Goal: Task Accomplishment & Management: Use online tool/utility

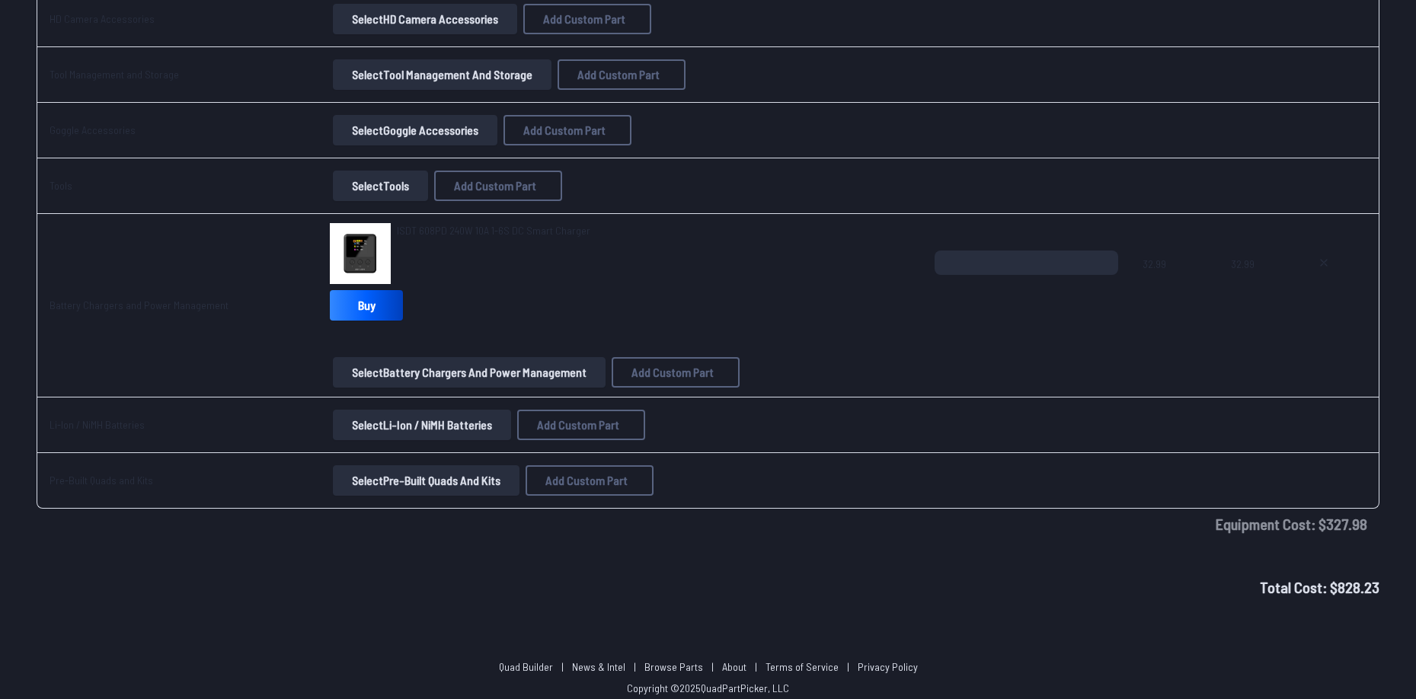
scroll to position [2545, 0]
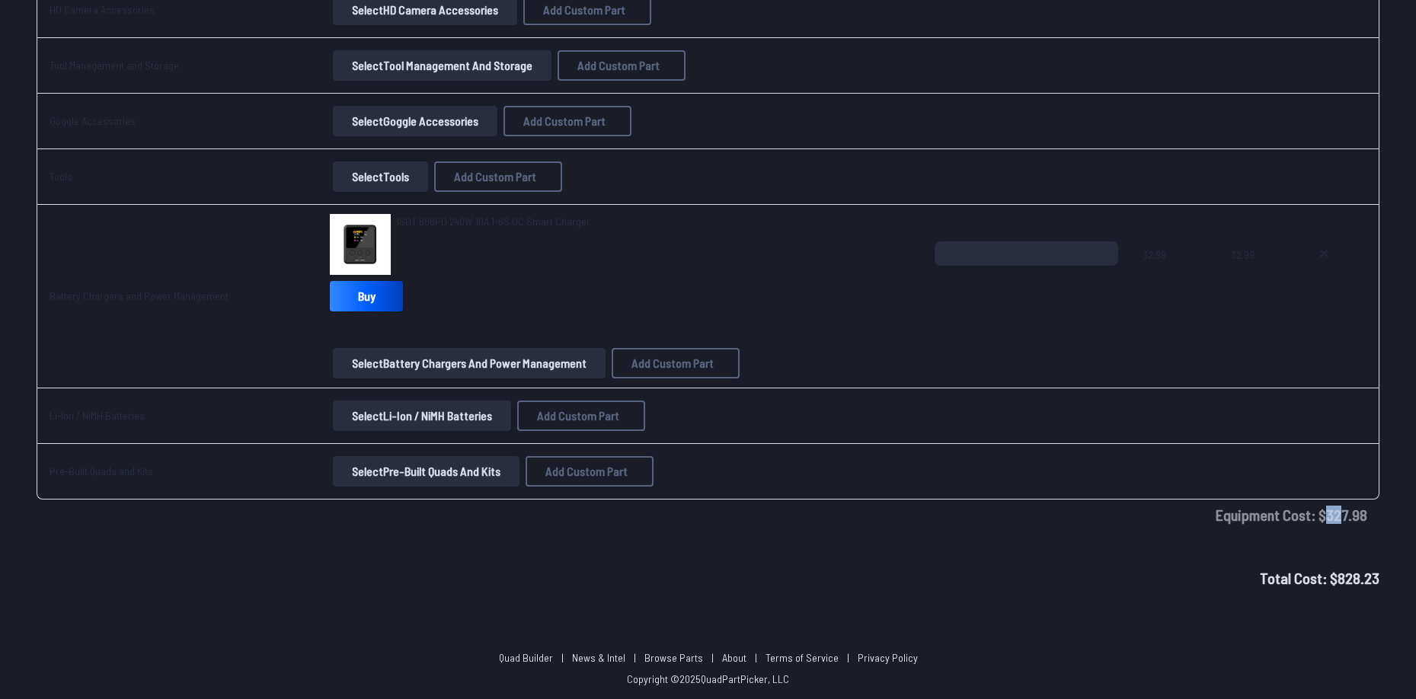
drag, startPoint x: 1327, startPoint y: 507, endPoint x: 1362, endPoint y: 522, distance: 38.2
click at [1363, 521] on td "Equipment Cost: $ 327.98" at bounding box center [708, 515] width 1343 height 30
drag, startPoint x: 801, startPoint y: 525, endPoint x: 789, endPoint y: 547, distance: 24.9
click at [800, 526] on td "Equipment Cost: $ 327.98" at bounding box center [708, 515] width 1343 height 30
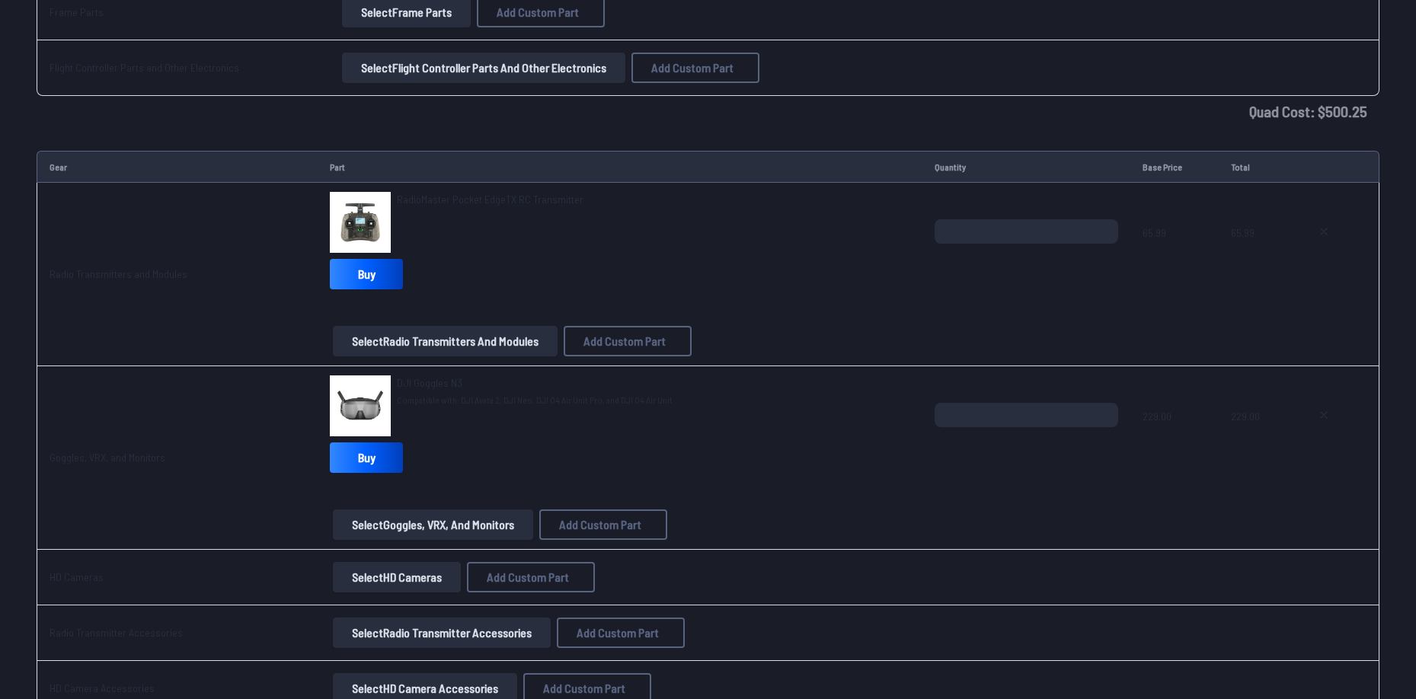
scroll to position [1784, 0]
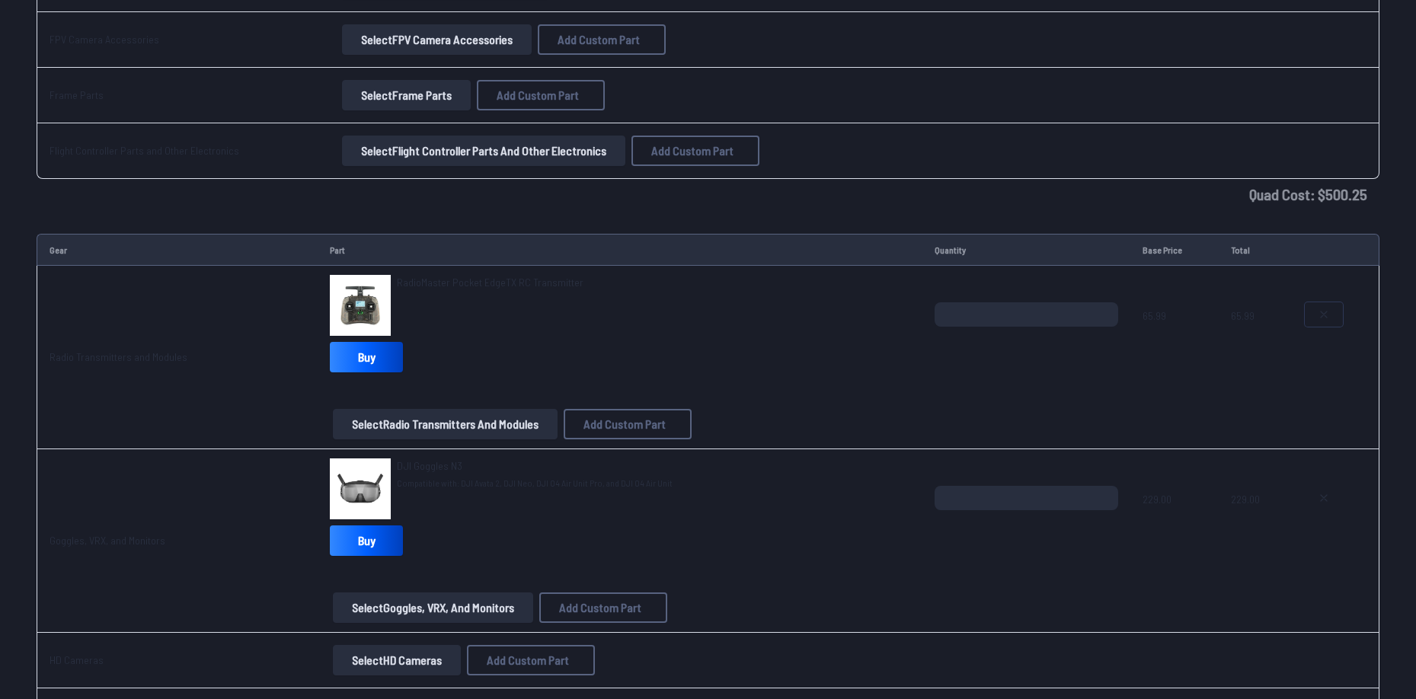
click at [1313, 313] on button at bounding box center [1324, 314] width 38 height 24
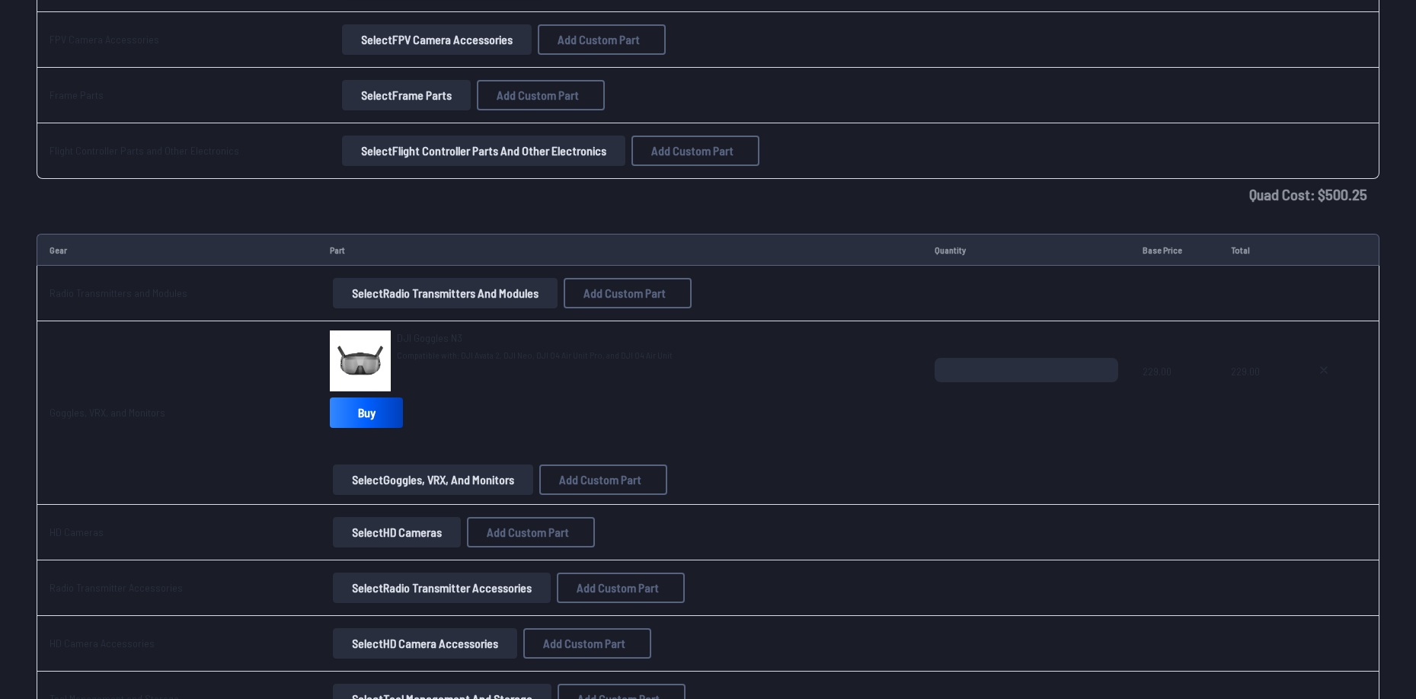
click at [482, 290] on button "Select Radio Transmitters and Modules" at bounding box center [445, 293] width 225 height 30
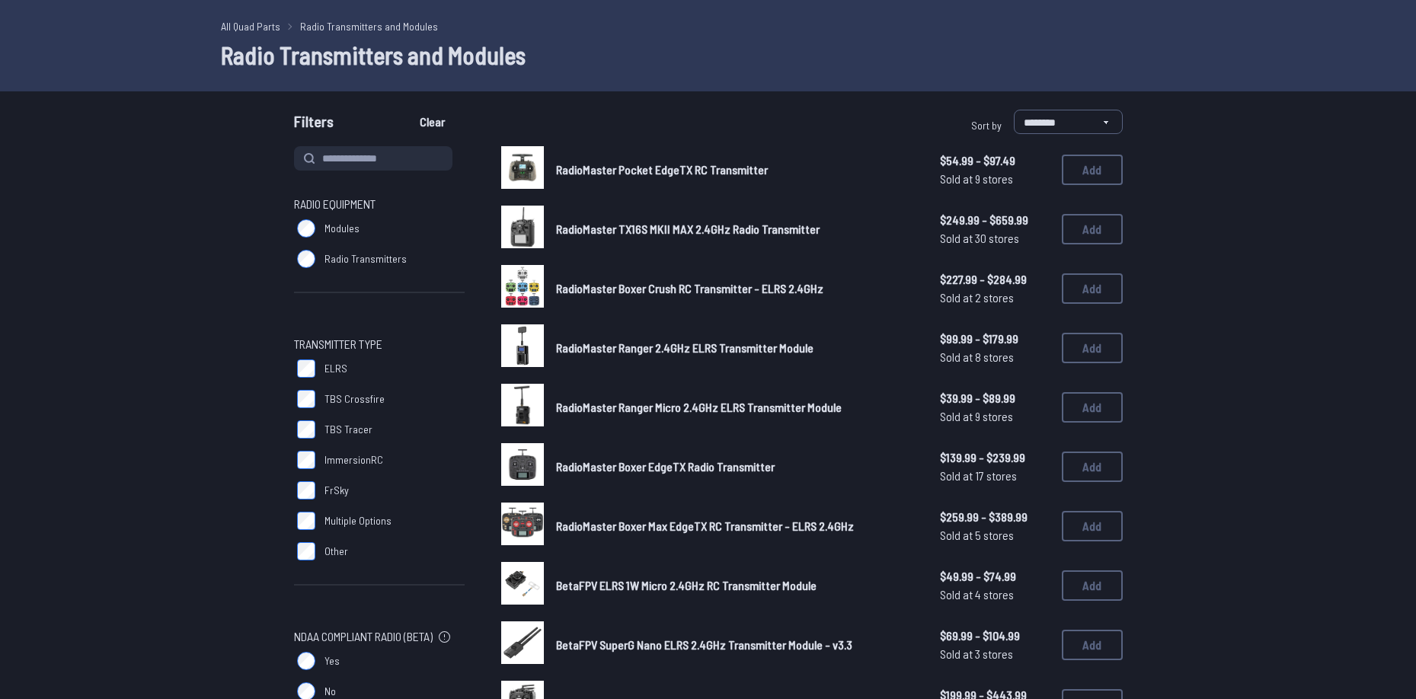
scroll to position [76, 0]
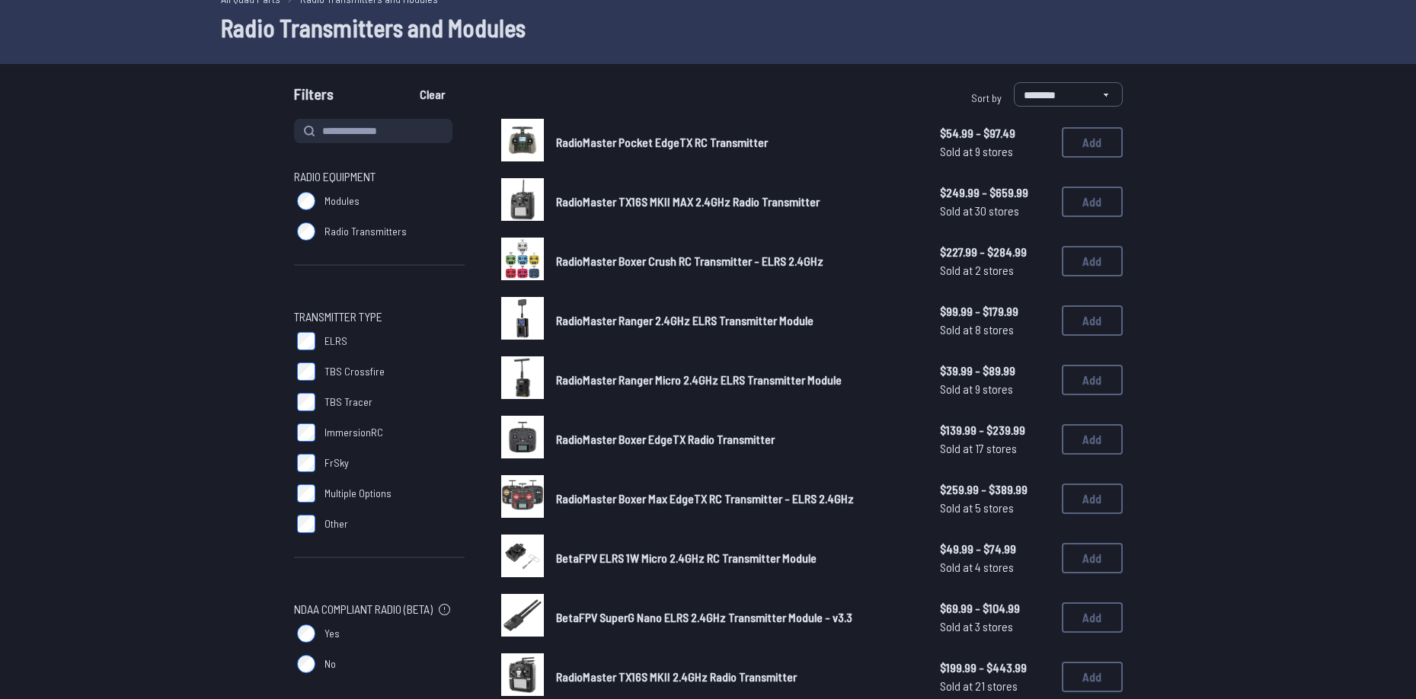
drag, startPoint x: 1206, startPoint y: 475, endPoint x: 1174, endPoint y: 481, distance: 32.7
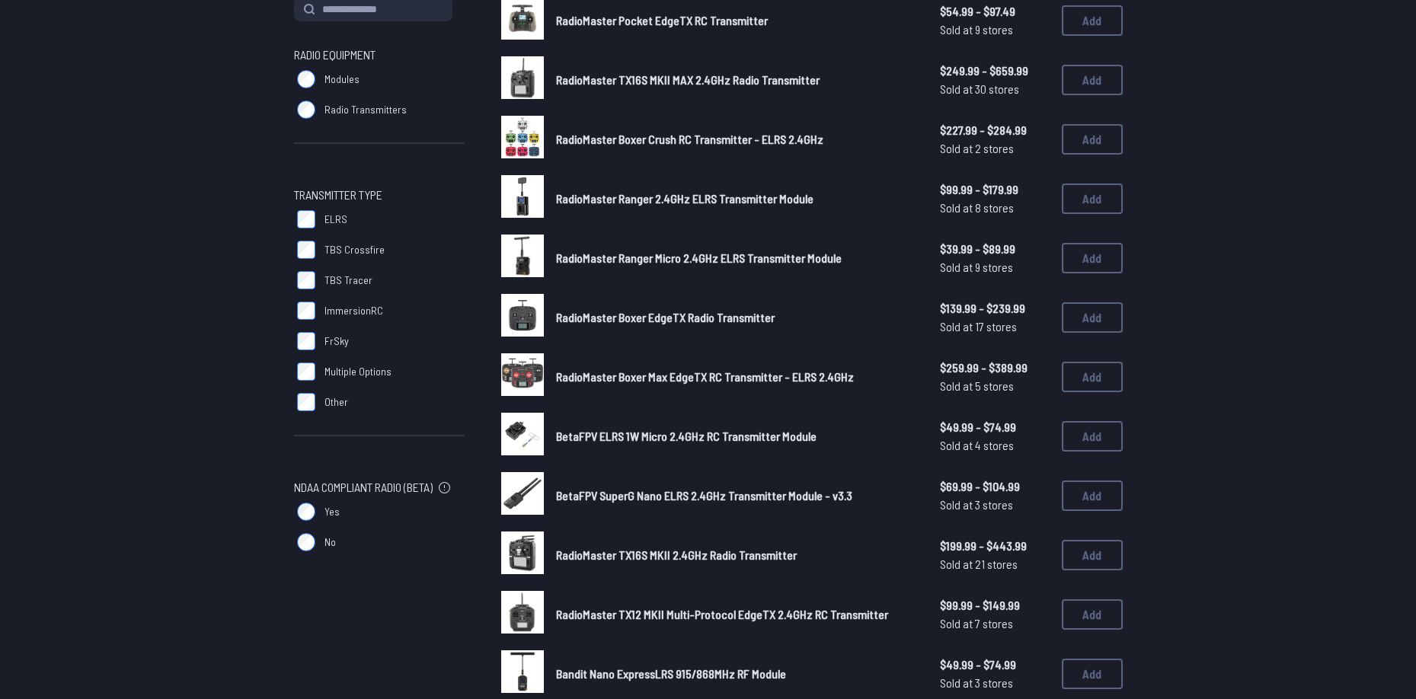
scroll to position [229, 0]
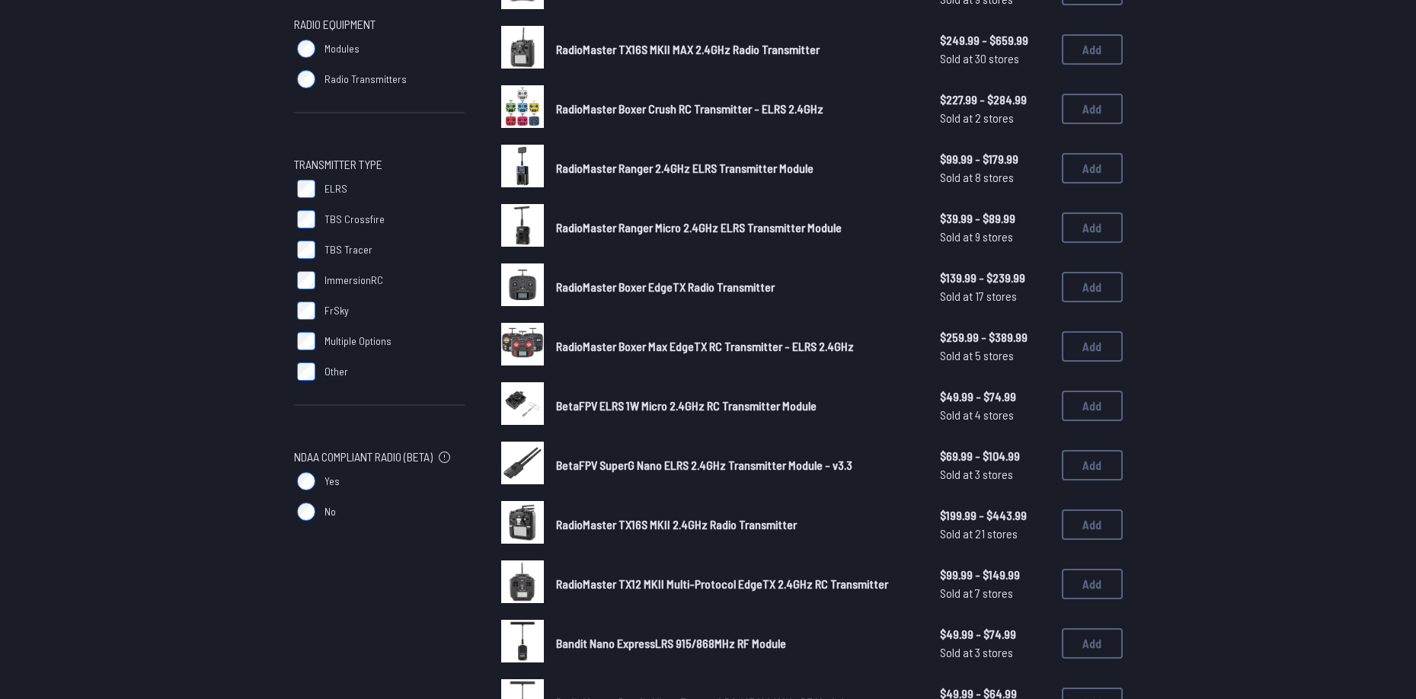
drag, startPoint x: 1308, startPoint y: 332, endPoint x: 1285, endPoint y: 356, distance: 32.9
click at [1308, 332] on form "**********" at bounding box center [708, 567] width 1416 height 1274
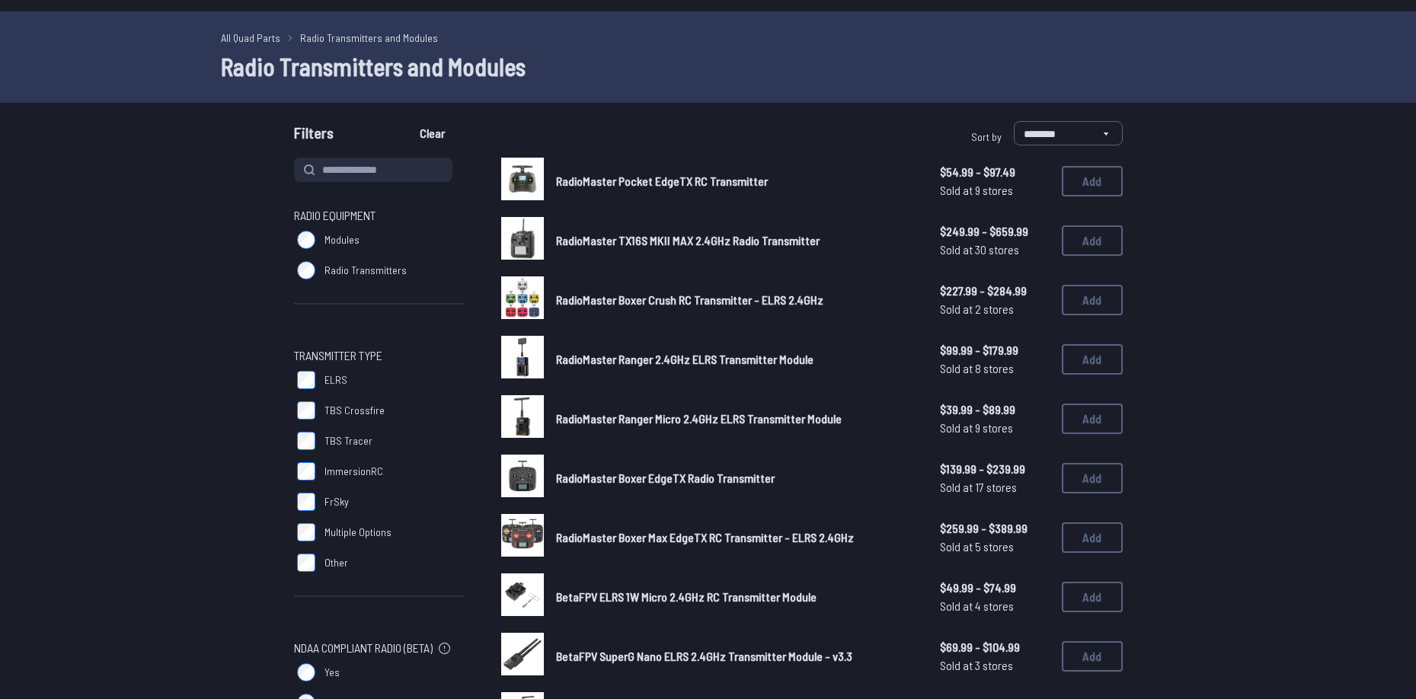
scroll to position [0, 0]
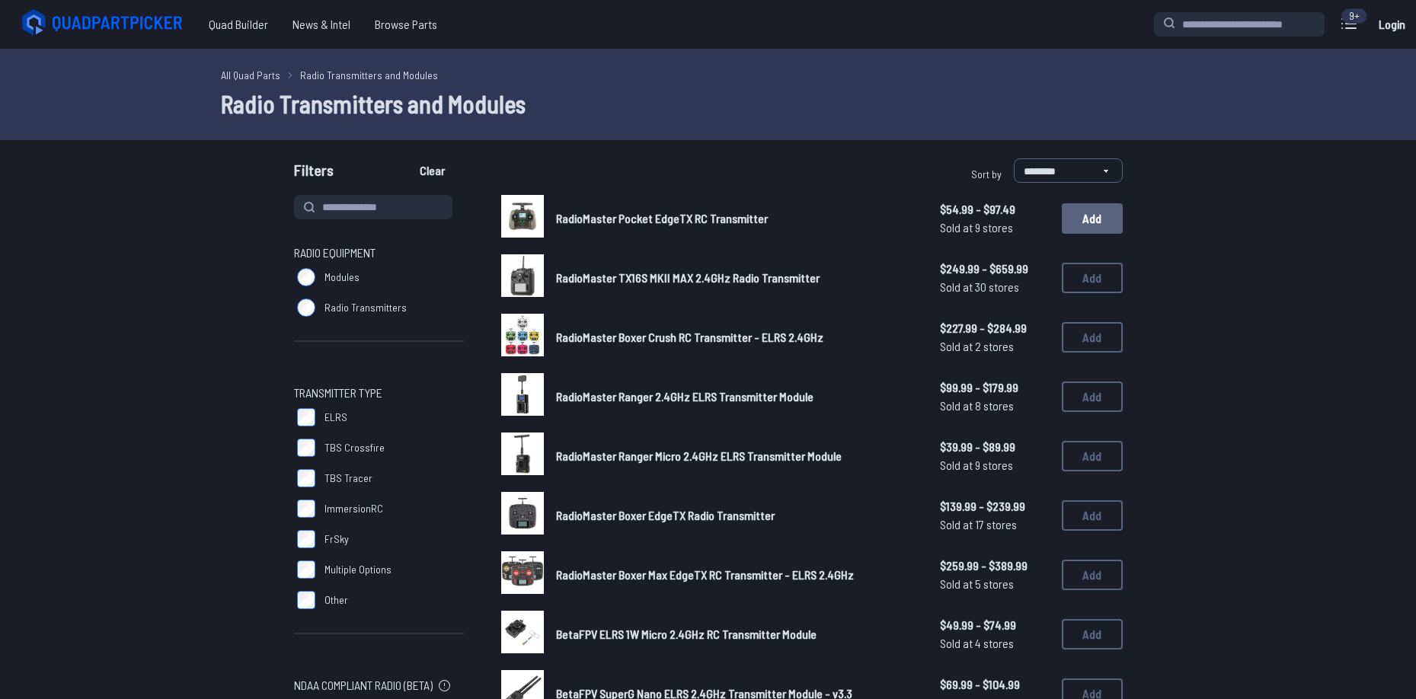
click at [1120, 233] on button "Add" at bounding box center [1092, 218] width 61 height 30
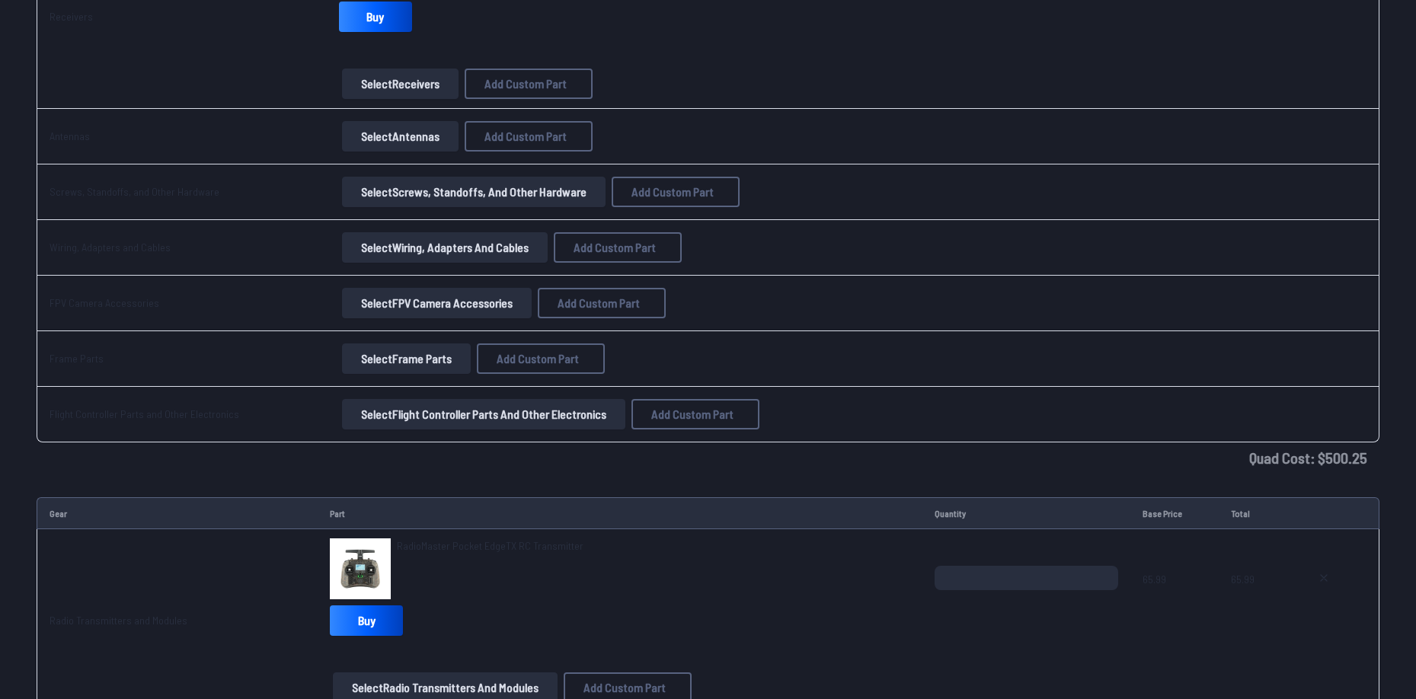
scroll to position [1828, 0]
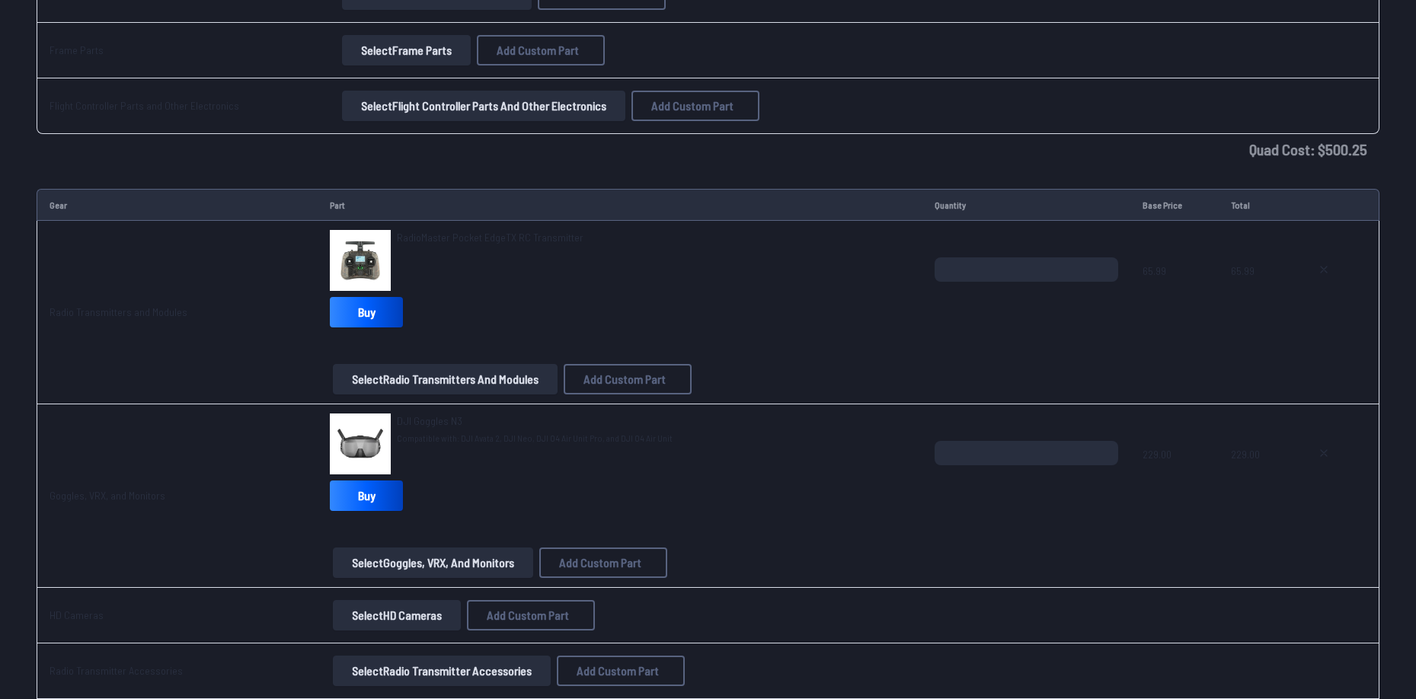
click at [443, 234] on span "RadioMaster Pocket EdgeTX RC Transmitter" at bounding box center [490, 237] width 187 height 13
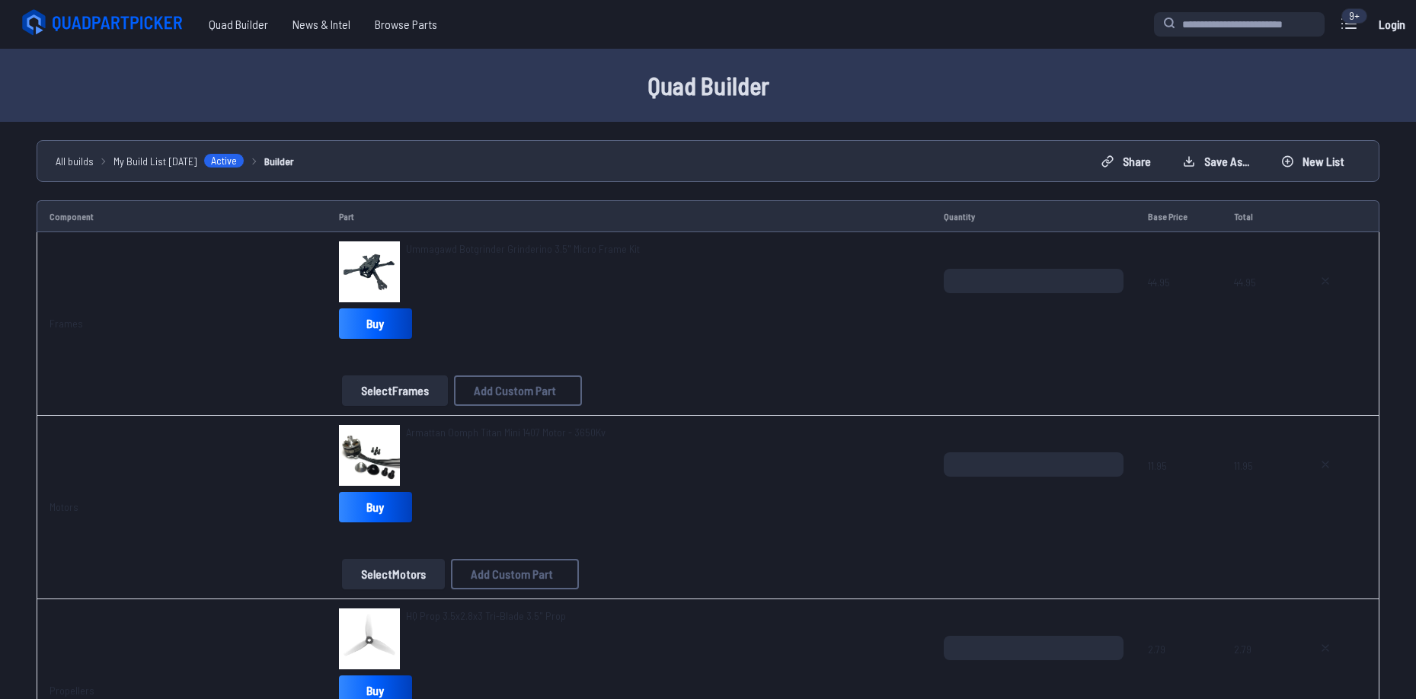
scroll to position [1828, 0]
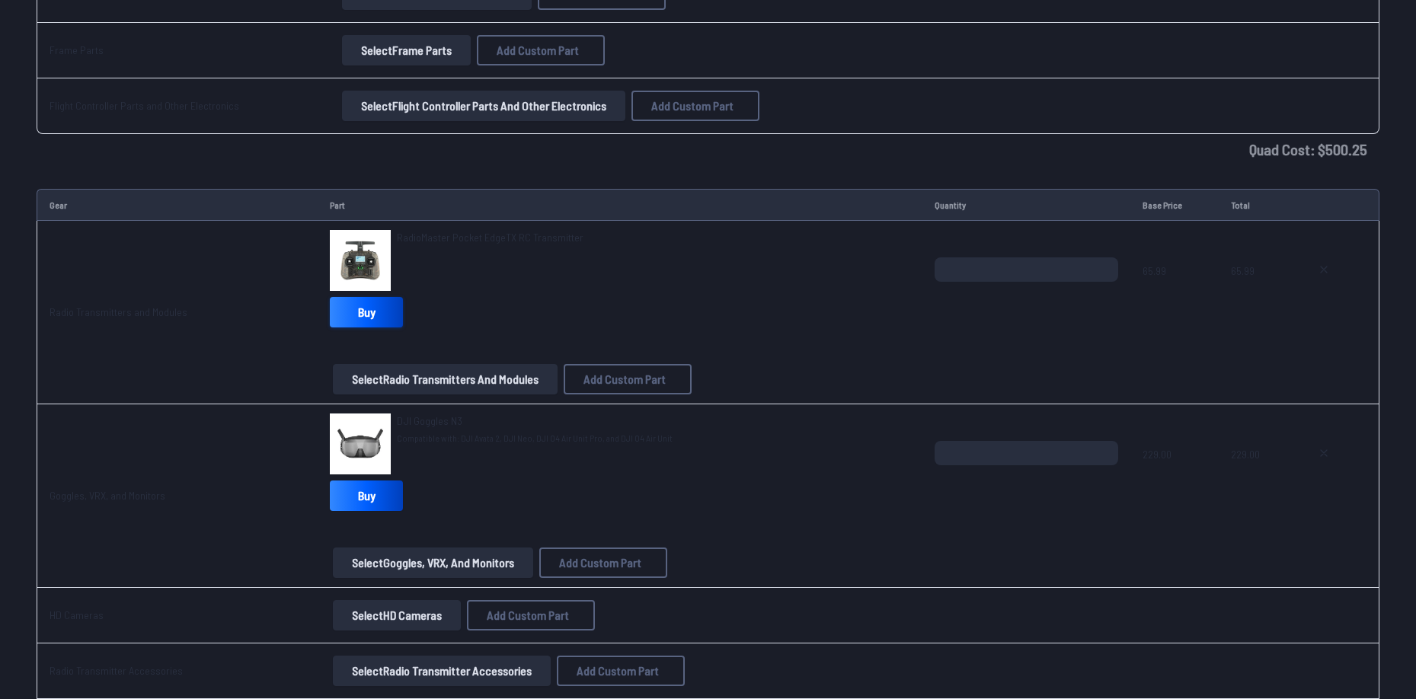
click at [361, 320] on link "Buy" at bounding box center [366, 312] width 73 height 30
click at [449, 233] on span "RadioMaster Pocket EdgeTX RC Transmitter" at bounding box center [490, 237] width 187 height 13
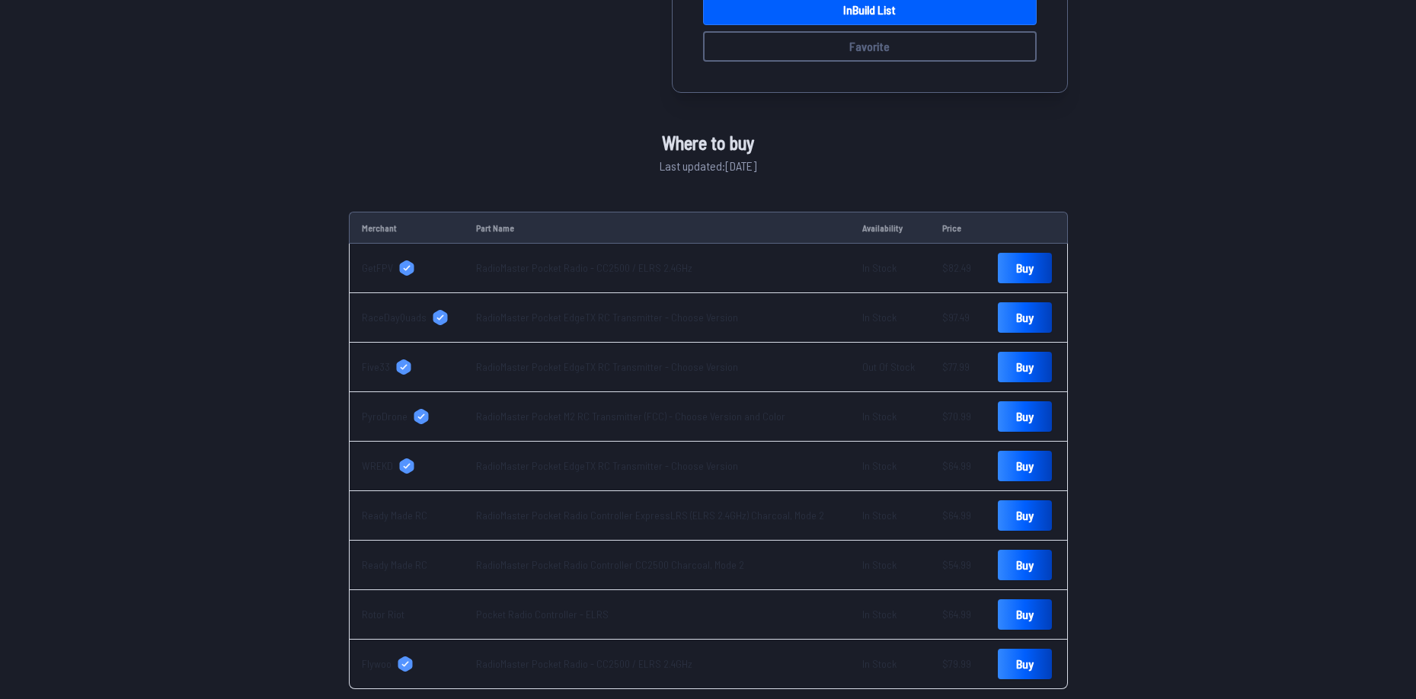
scroll to position [457, 0]
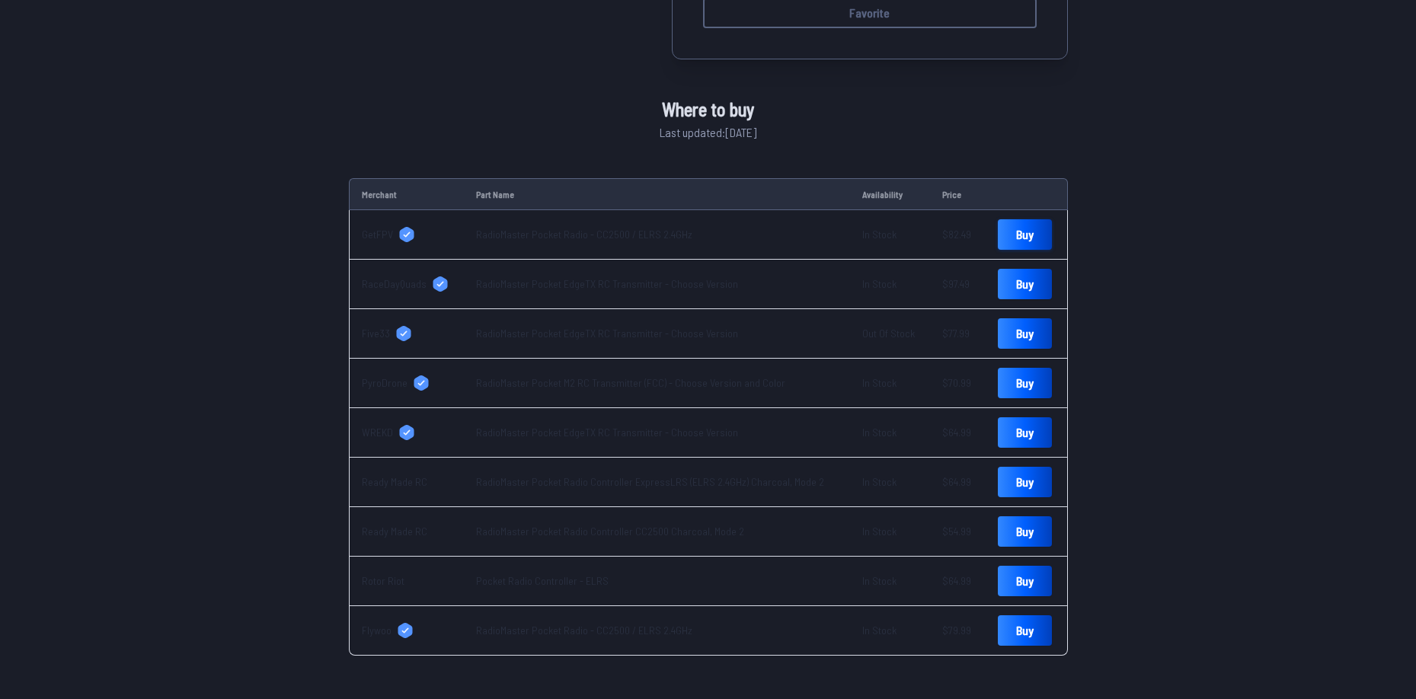
click at [1010, 234] on link "Buy" at bounding box center [1025, 234] width 54 height 30
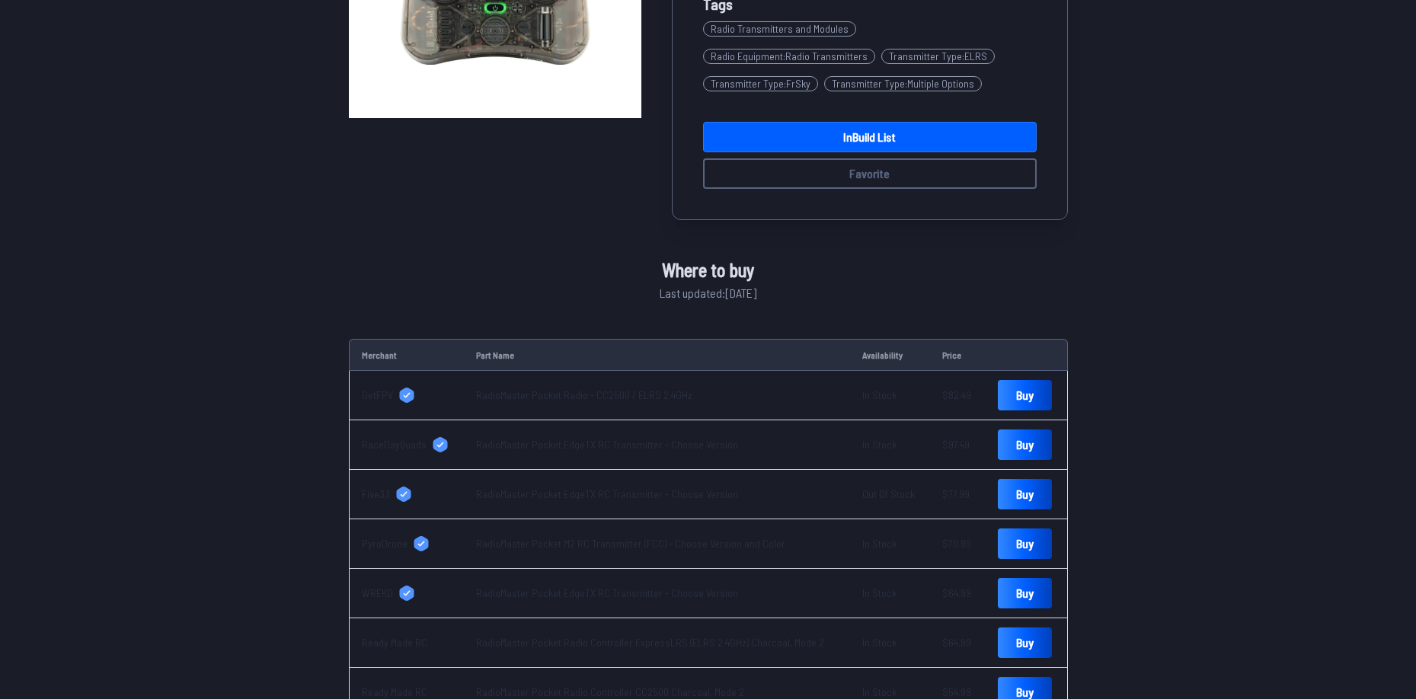
scroll to position [0, 0]
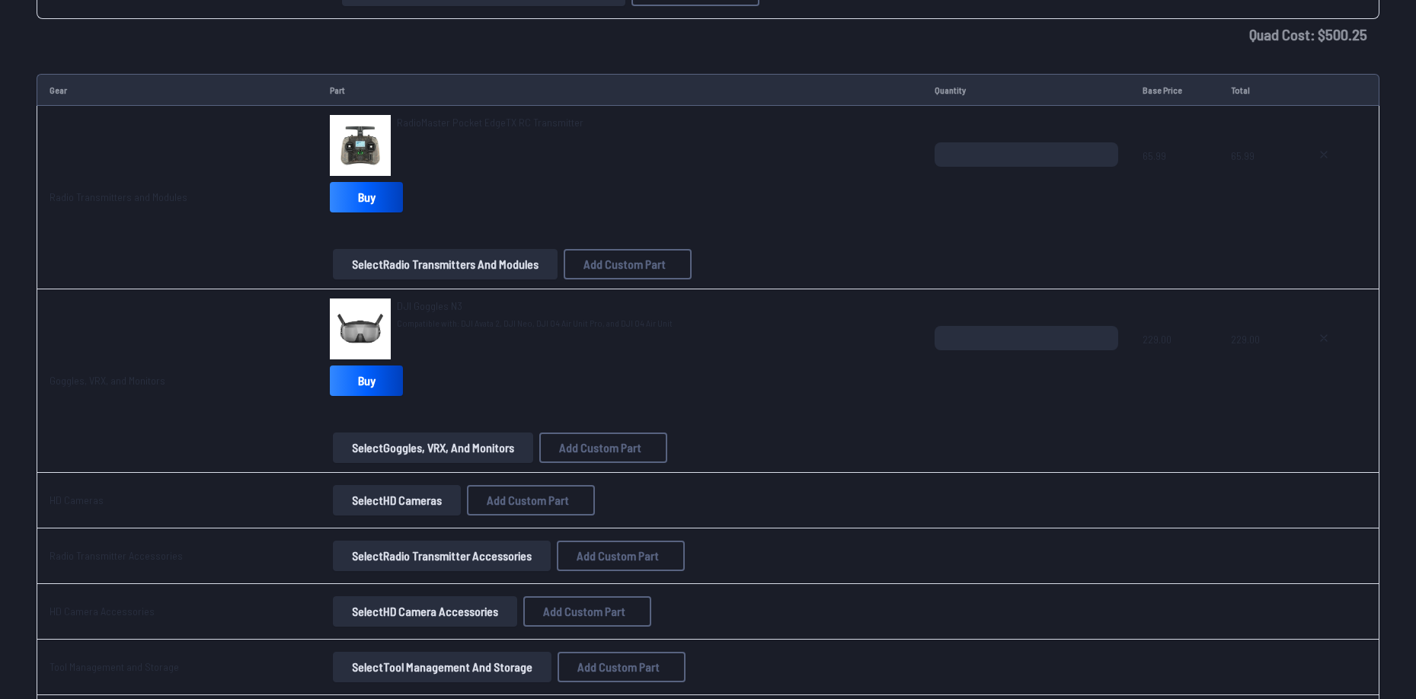
scroll to position [1981, 0]
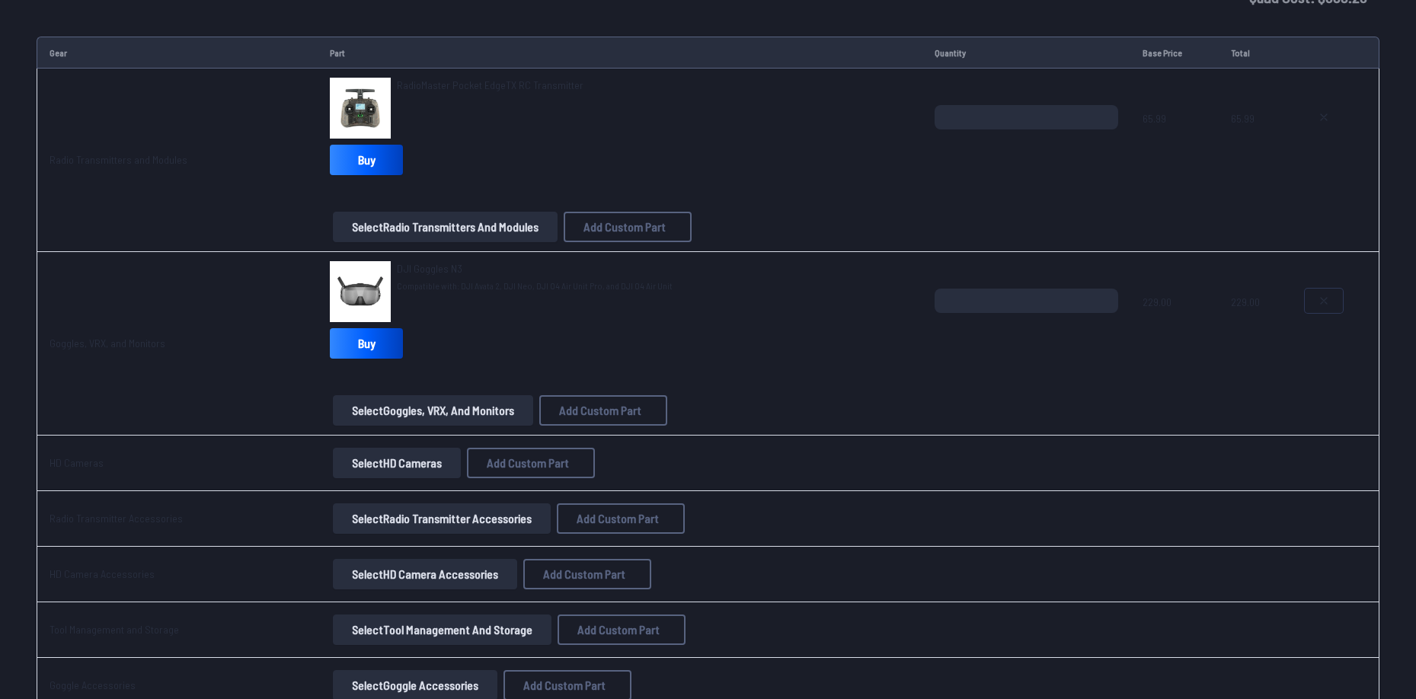
click at [1320, 306] on icon at bounding box center [1324, 301] width 12 height 12
type textarea "**********"
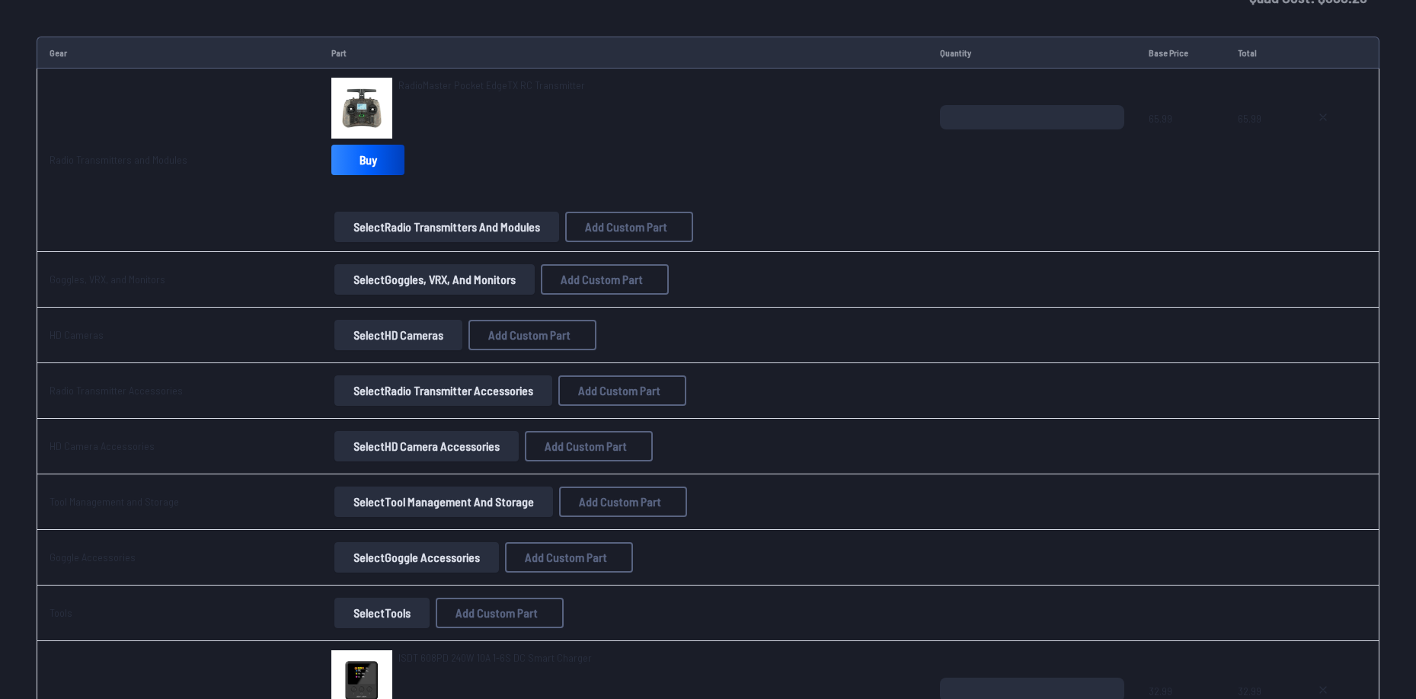
click at [443, 278] on button "Select Goggles, VRX, and Monitors" at bounding box center [434, 279] width 200 height 30
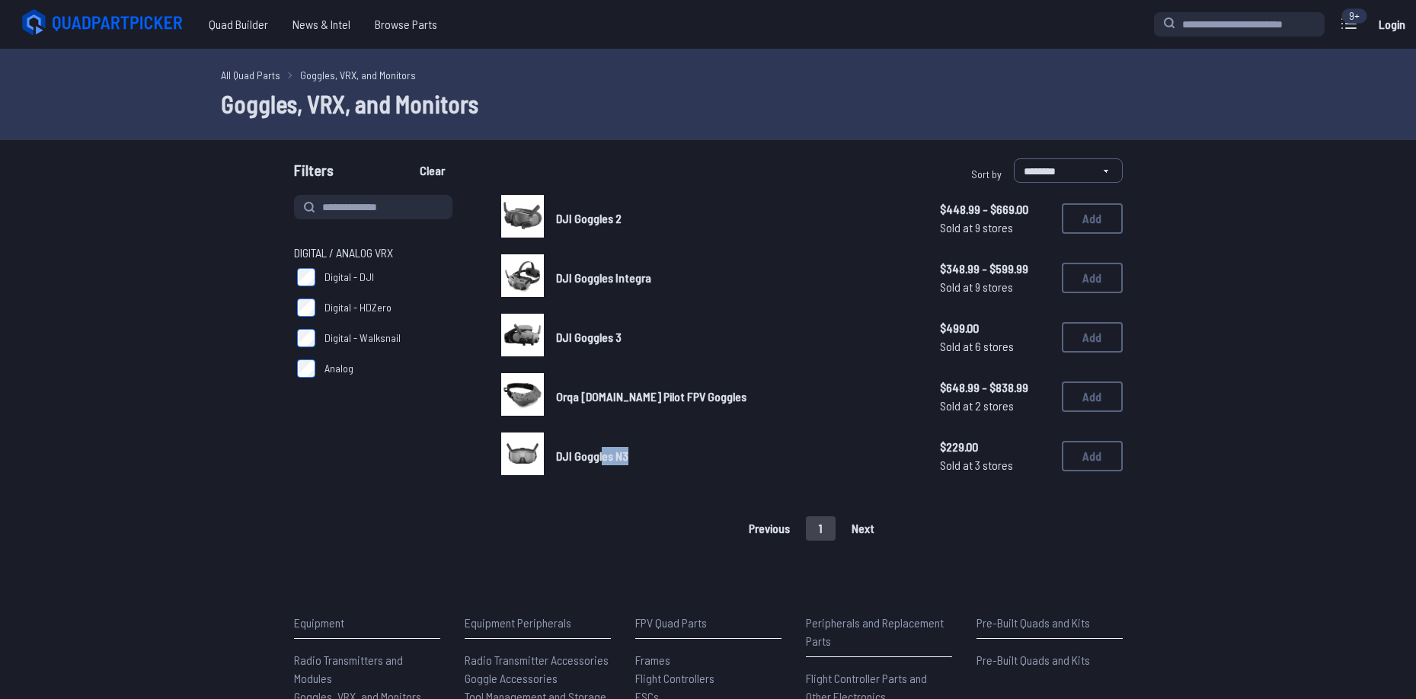
drag, startPoint x: 664, startPoint y: 462, endPoint x: 603, endPoint y: 463, distance: 61.0
click at [603, 463] on link "DJI Goggles N3" at bounding box center [736, 456] width 360 height 18
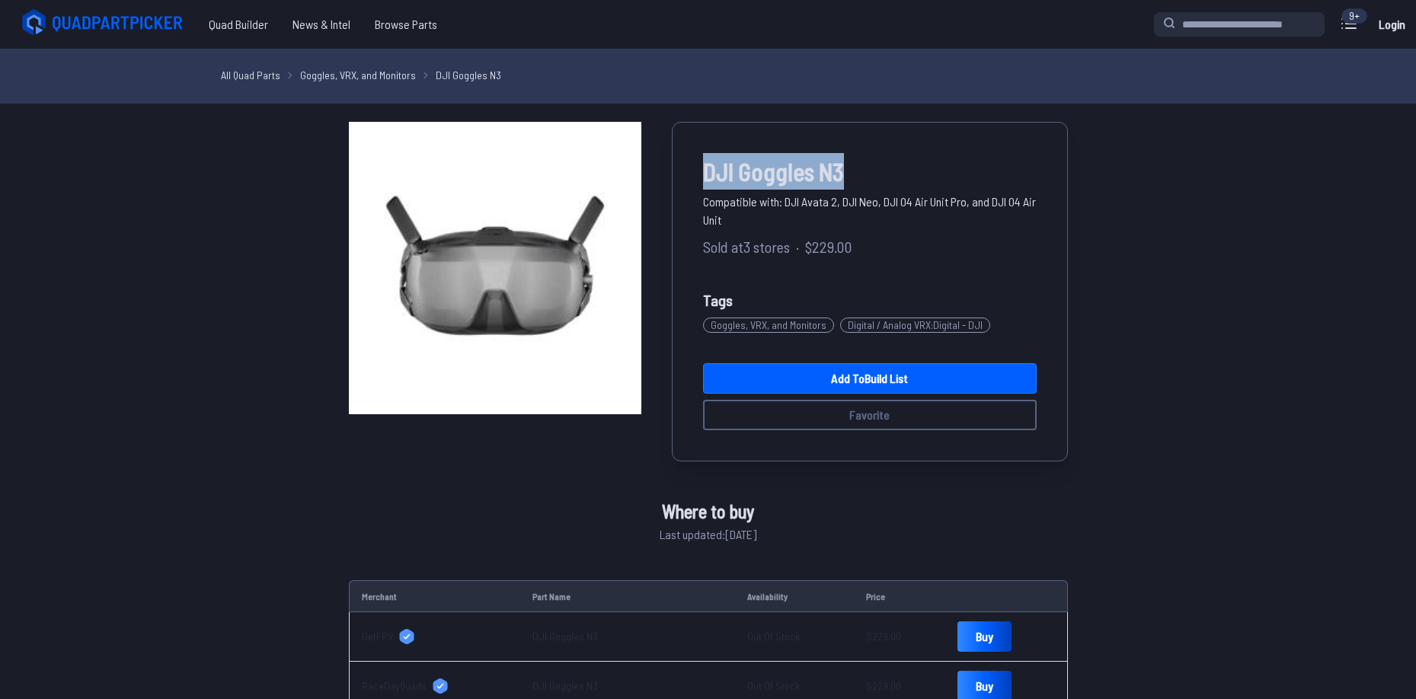
drag, startPoint x: 849, startPoint y: 161, endPoint x: 709, endPoint y: 179, distance: 142.1
click at [709, 179] on span "DJI Goggles N3" at bounding box center [870, 171] width 334 height 37
copy span "DJI Goggles N3"
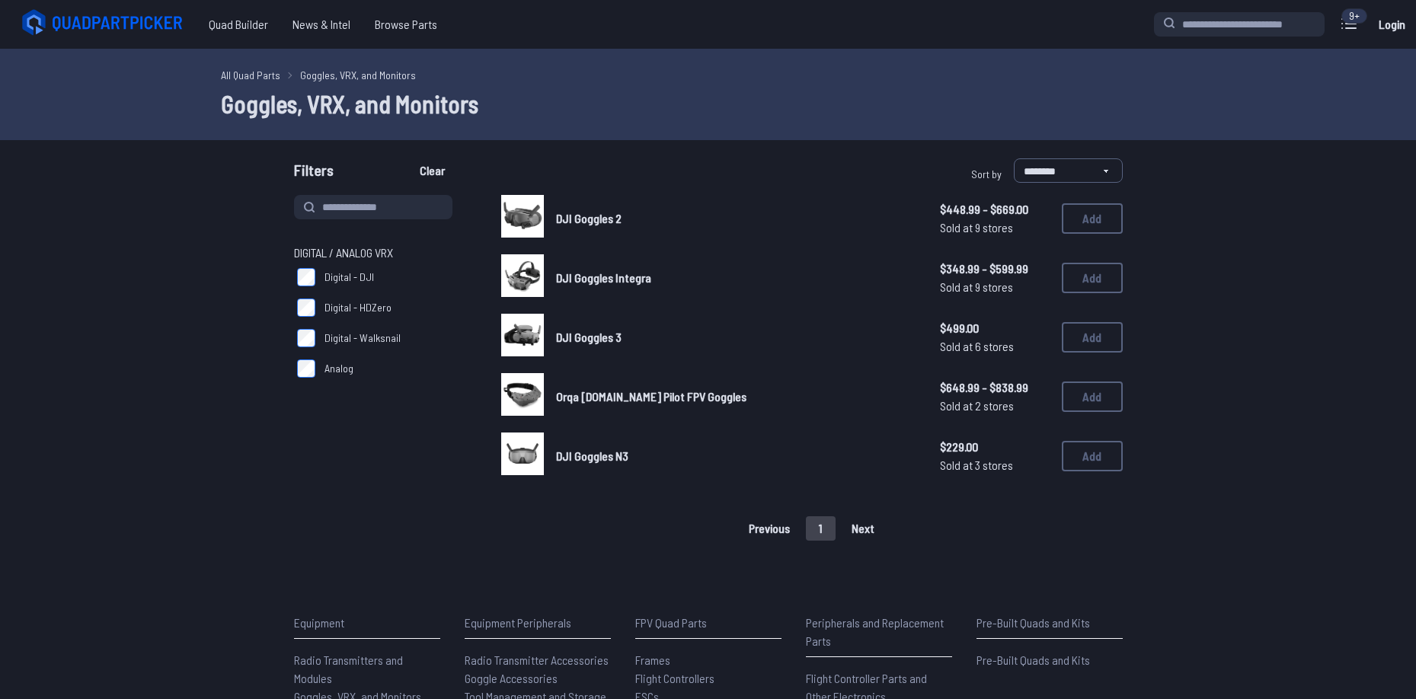
click at [590, 333] on span "DJI Goggles 3" at bounding box center [589, 337] width 66 height 14
click at [1099, 453] on button "Add" at bounding box center [1092, 456] width 61 height 30
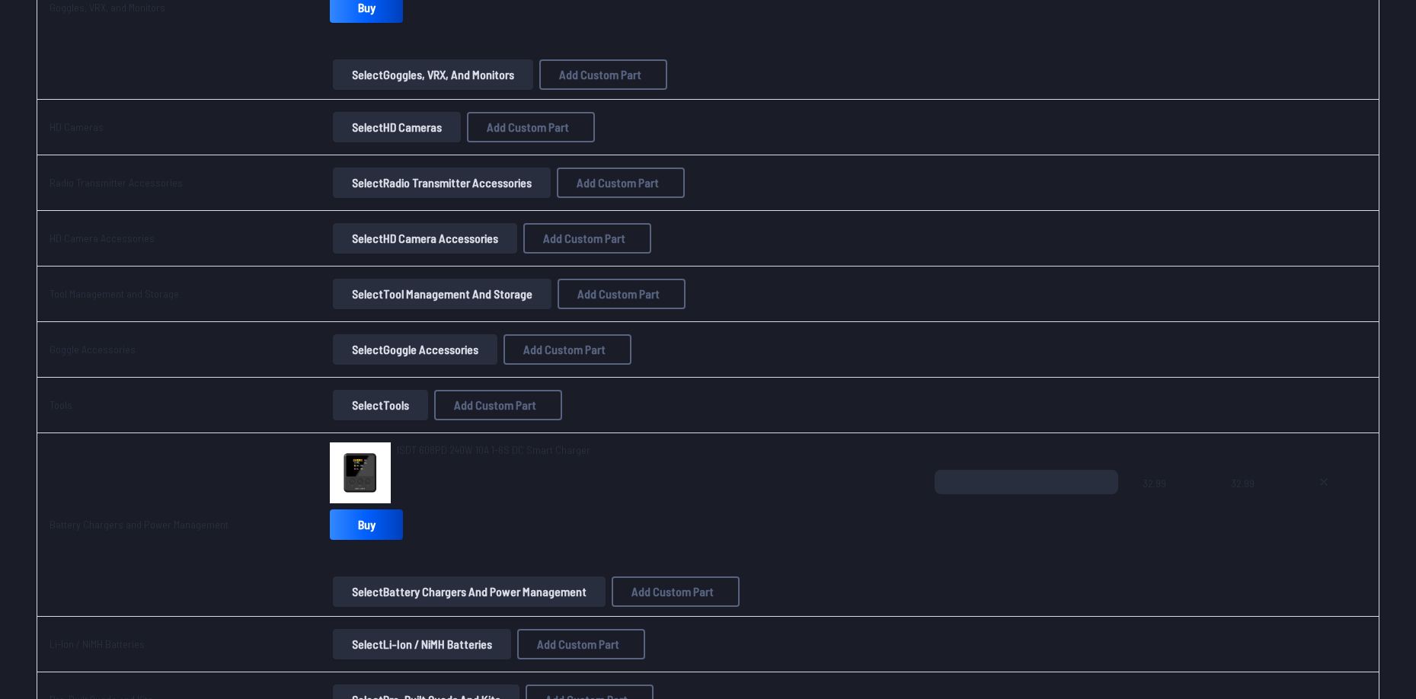
scroll to position [2545, 0]
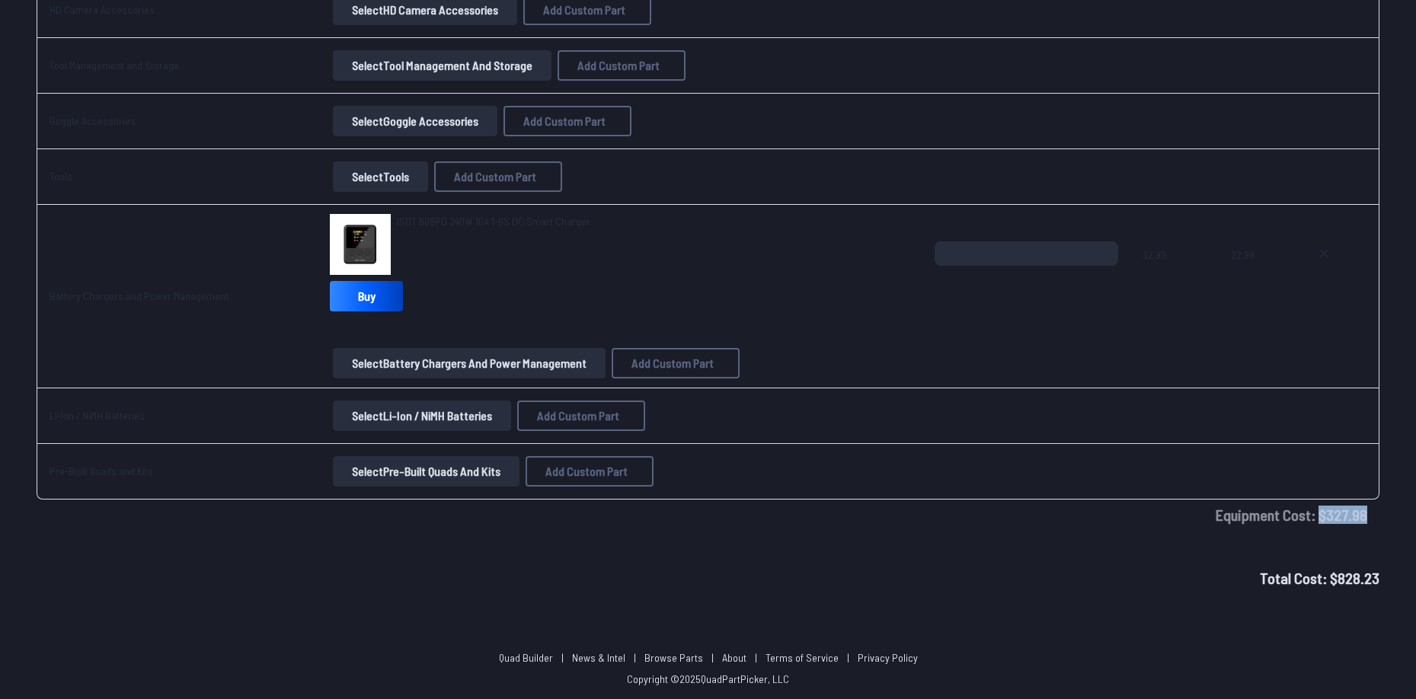
drag, startPoint x: 1325, startPoint y: 516, endPoint x: 1380, endPoint y: 516, distance: 55.6
click at [1380, 516] on div "Gear Part Quantity Base Price Total Radio Transmitters and Modules RadioMaster …" at bounding box center [708, 1] width 1416 height 1058
click at [1123, 582] on div "Total Cost: $ 828.23" at bounding box center [708, 578] width 1416 height 23
drag, startPoint x: 1338, startPoint y: 521, endPoint x: 1362, endPoint y: 526, distance: 25.0
click at [1364, 525] on td "Equipment Cost: $ 327.98" at bounding box center [708, 515] width 1343 height 30
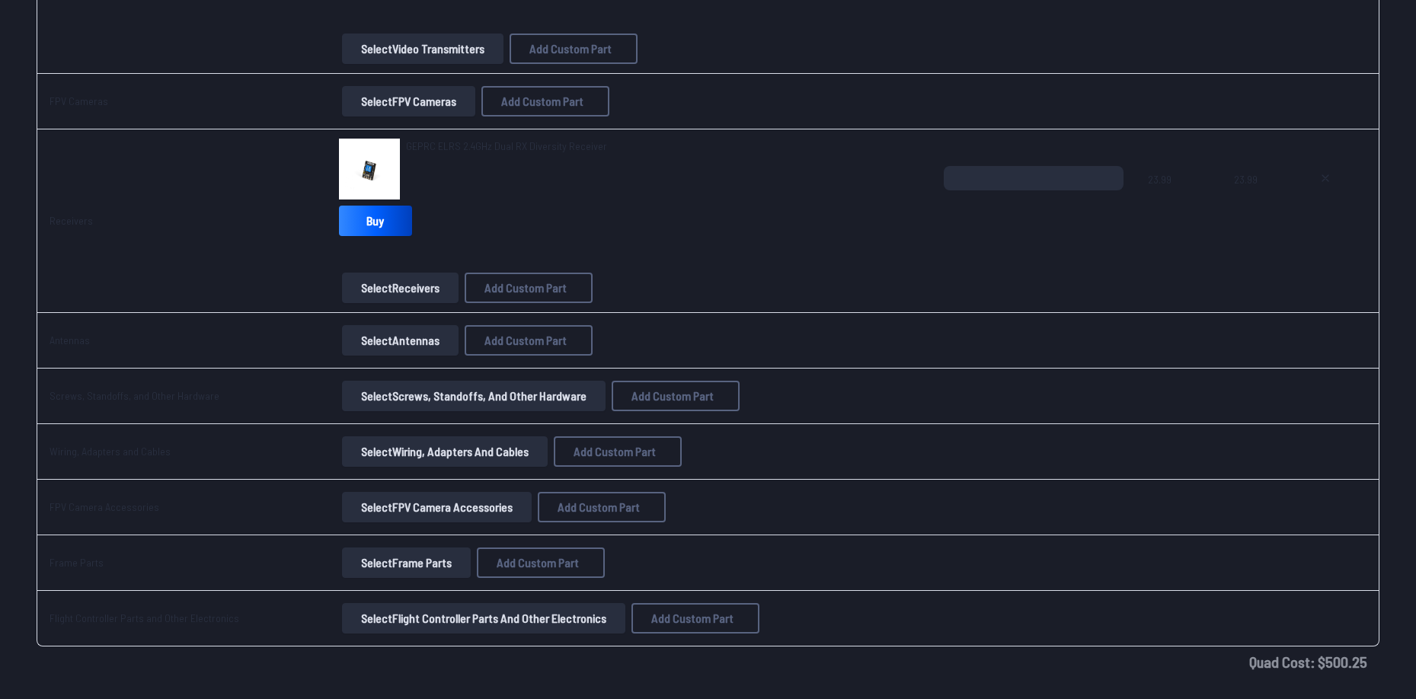
scroll to position [1174, 0]
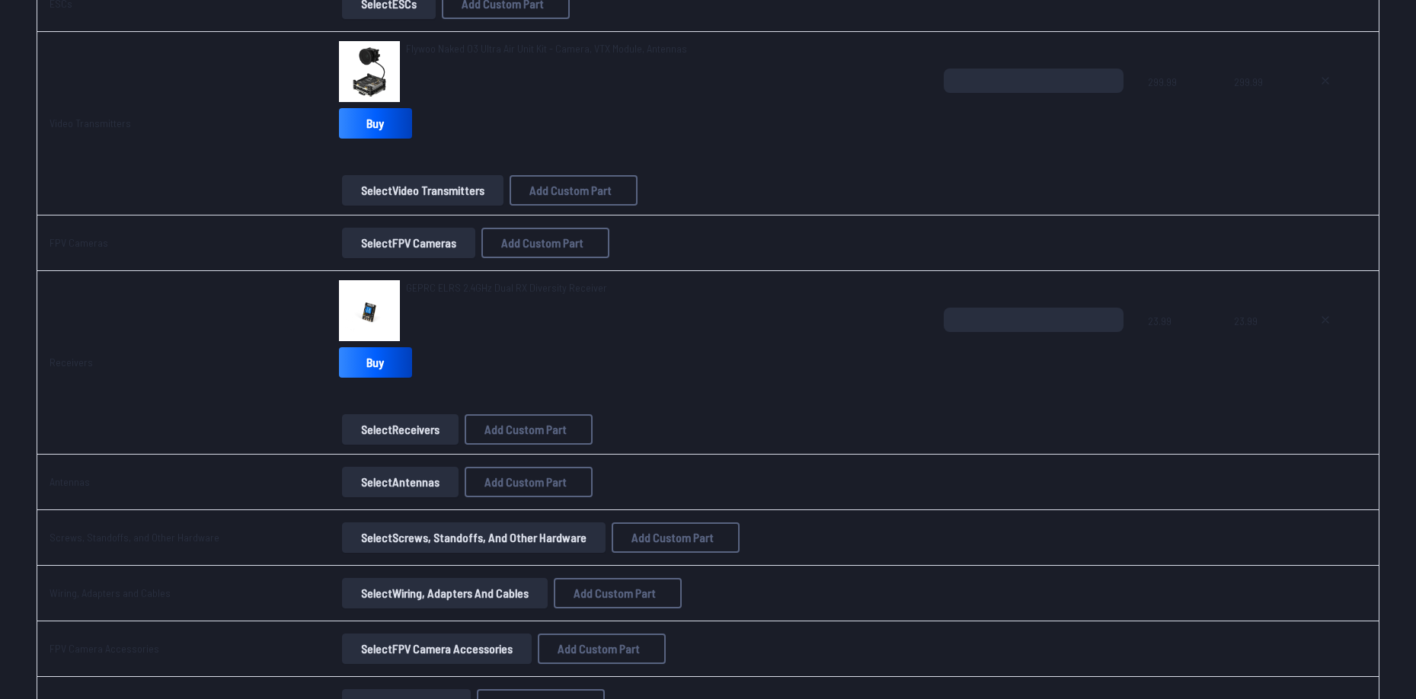
click at [940, 440] on td "*" at bounding box center [1033, 363] width 203 height 184
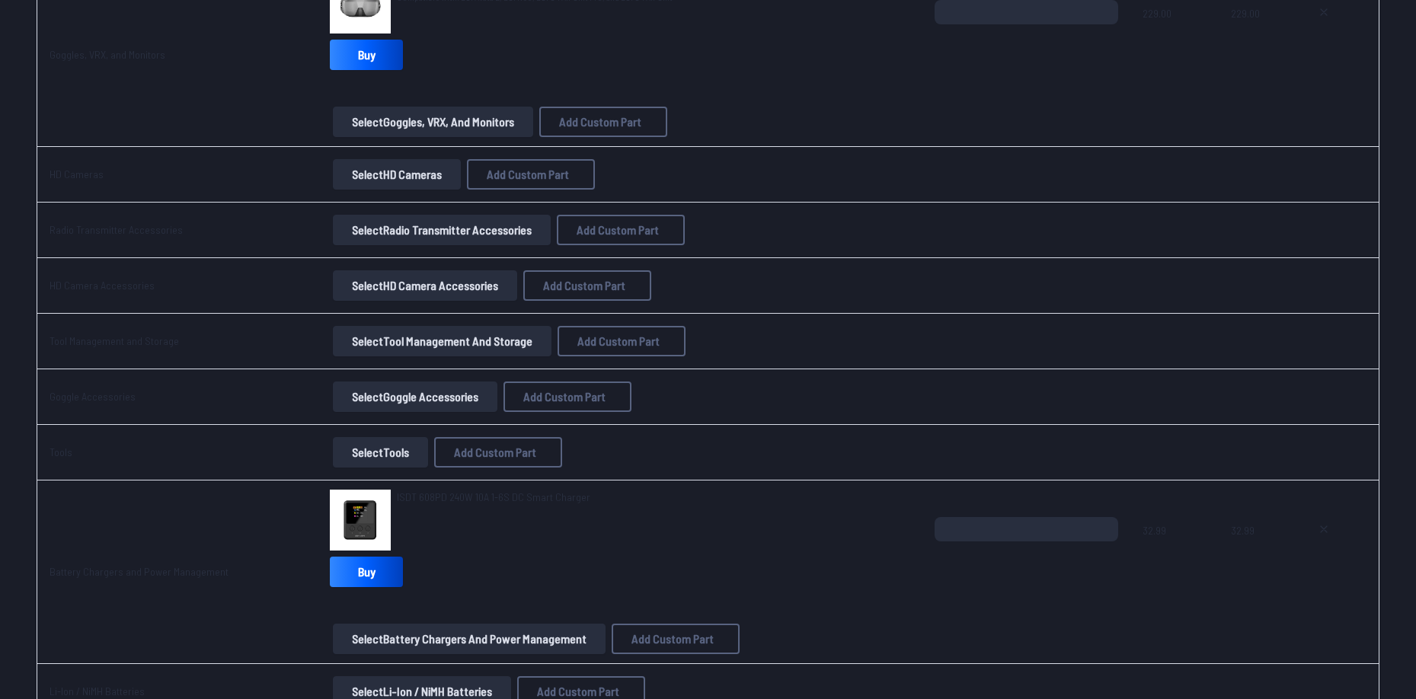
scroll to position [2393, 0]
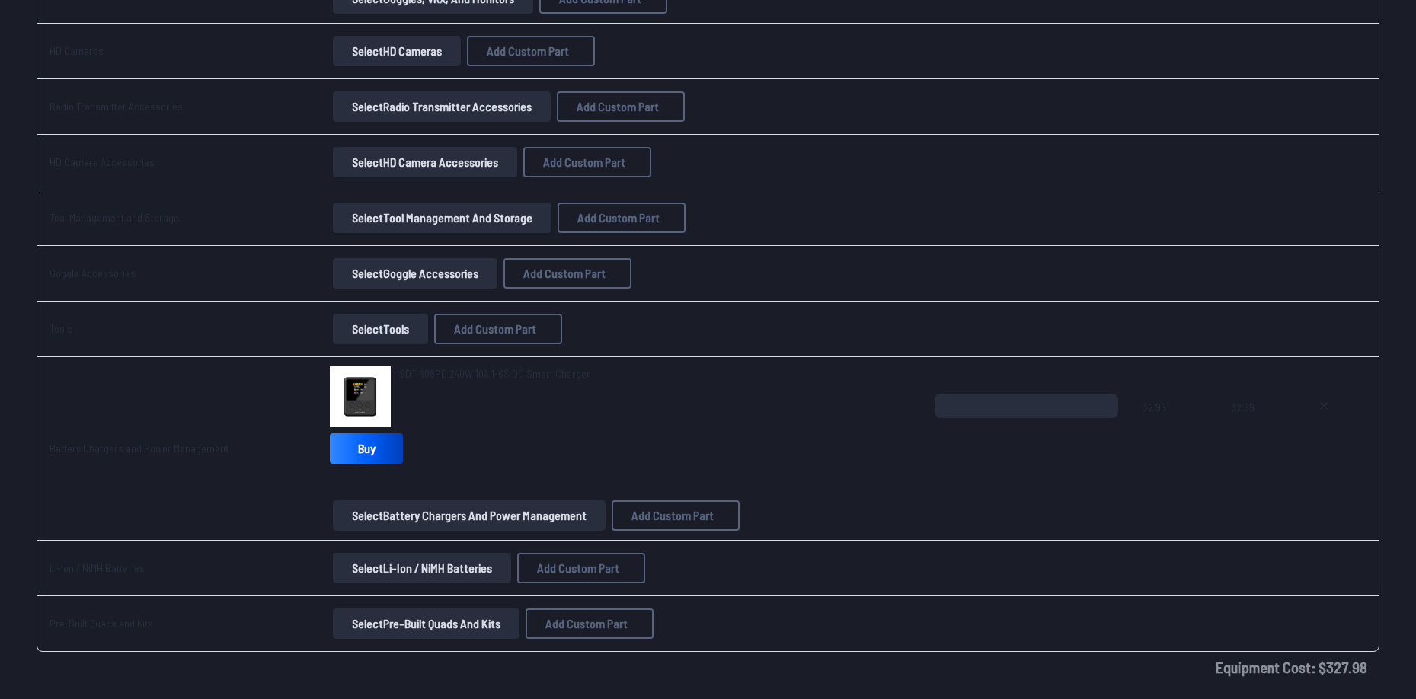
click at [443, 365] on td "ISDT 608PD 240W 10A 1-6S DC Smart Charger Buy Select Battery Chargers and Power…" at bounding box center [620, 449] width 605 height 184
click at [440, 370] on span "ISDT 608PD 240W 10A 1-6S DC Smart Charger" at bounding box center [494, 373] width 194 height 13
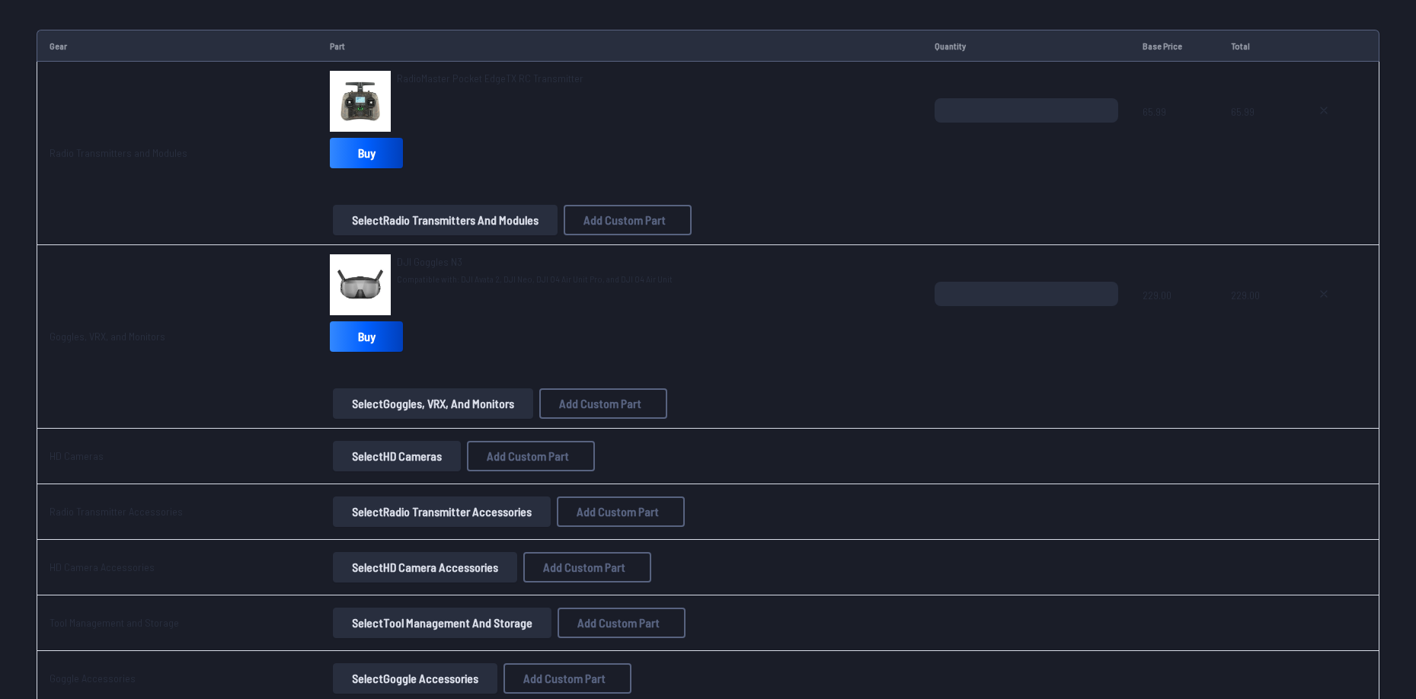
scroll to position [2241, 0]
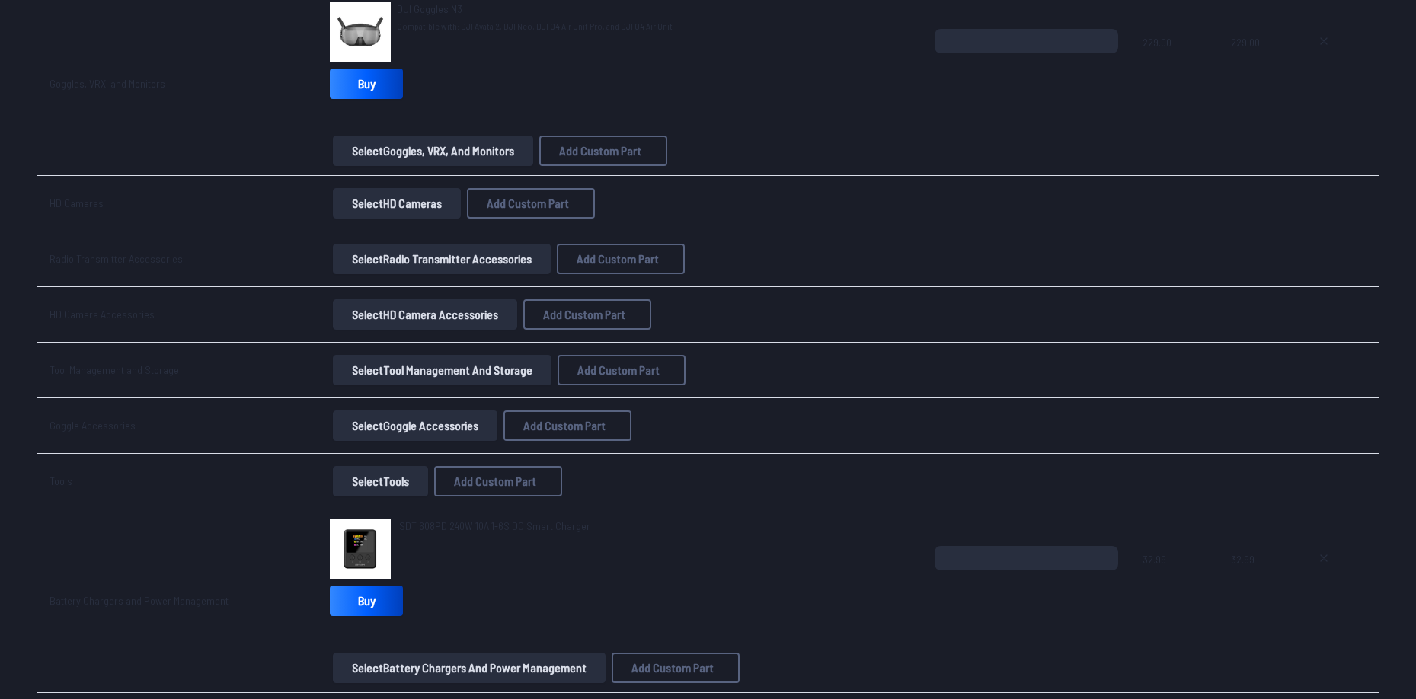
click at [421, 523] on span "ISDT 608PD 240W 10A 1-6S DC Smart Charger" at bounding box center [494, 526] width 194 height 13
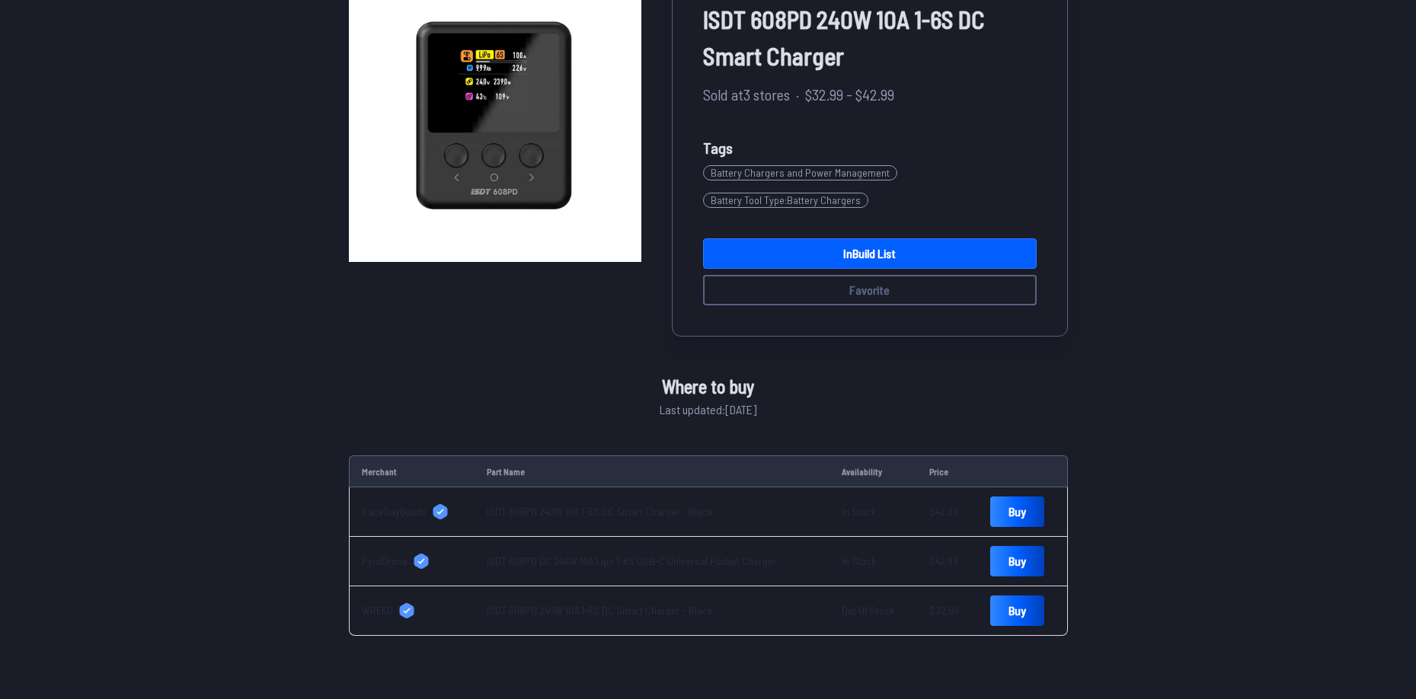
scroll to position [1, 0]
click at [1006, 515] on link "Buy" at bounding box center [1017, 511] width 54 height 30
click at [1005, 554] on link "Buy" at bounding box center [1017, 560] width 54 height 30
click at [996, 613] on link "Buy" at bounding box center [1017, 610] width 54 height 30
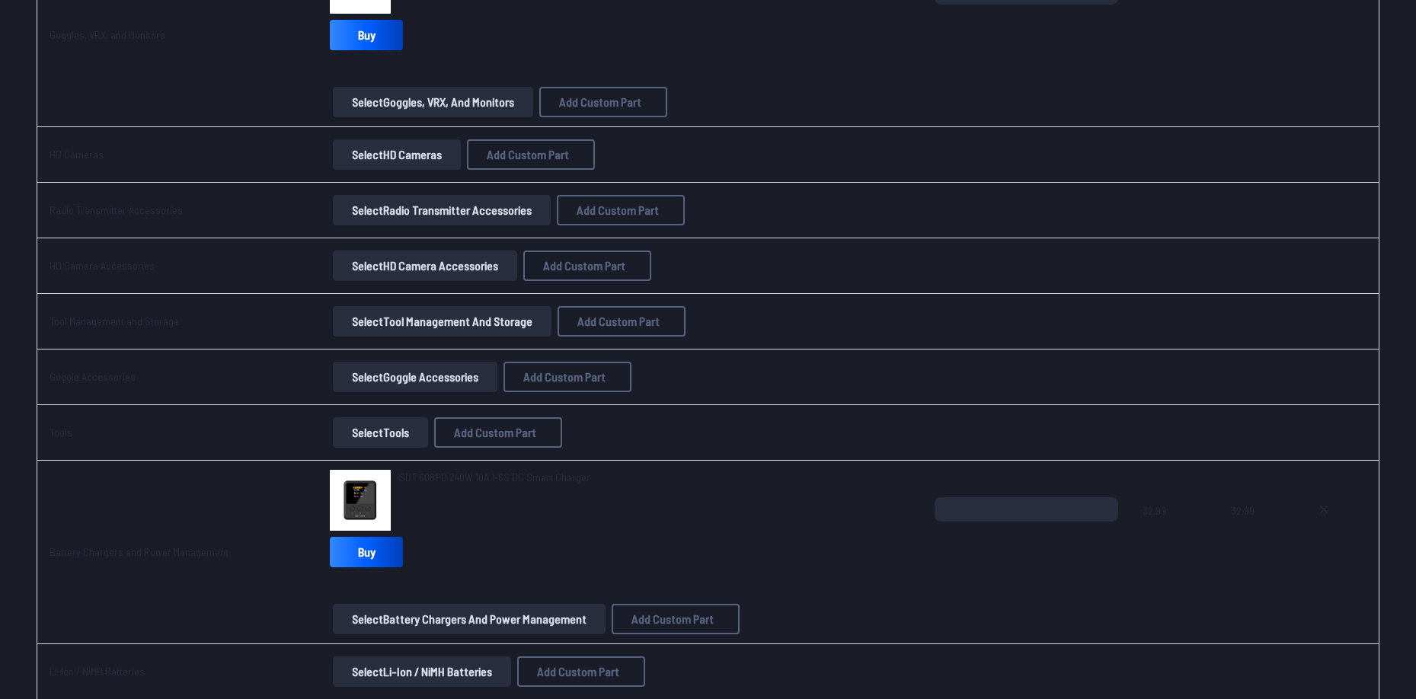
scroll to position [2317, 0]
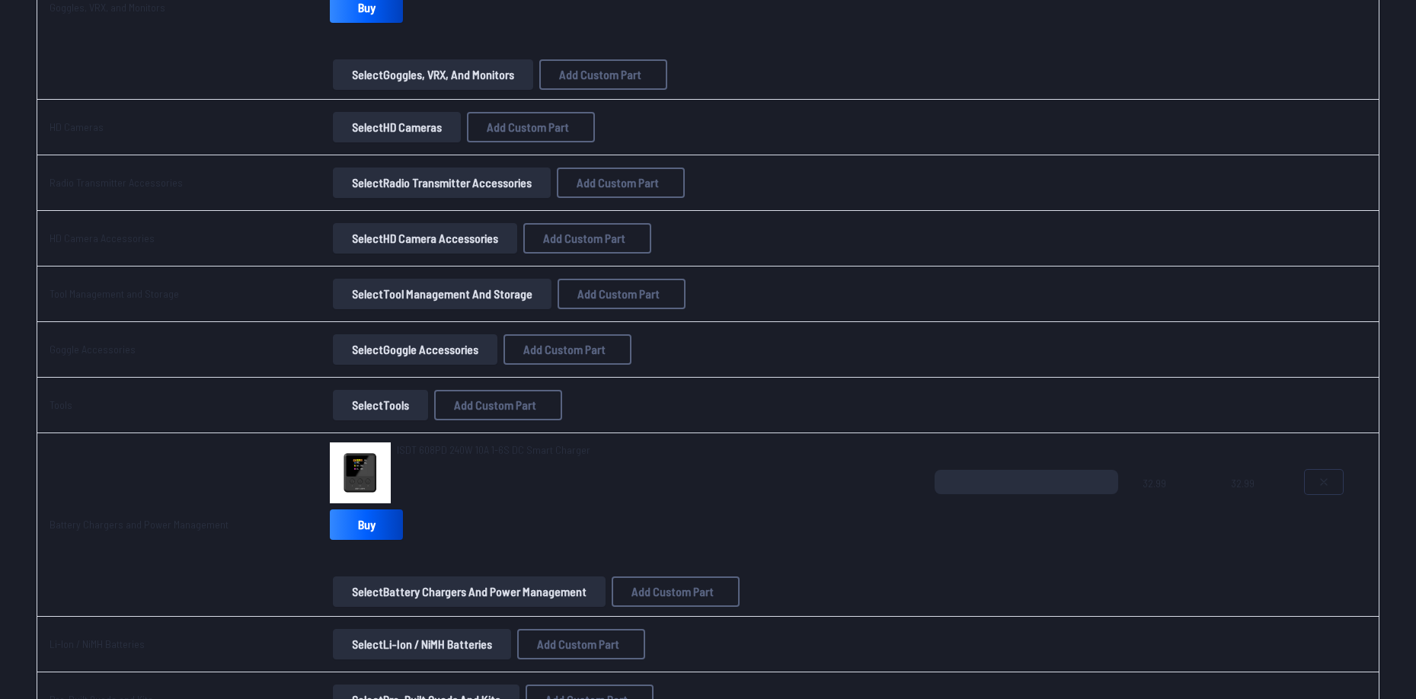
click at [1313, 491] on button at bounding box center [1324, 482] width 38 height 24
type textarea "**********"
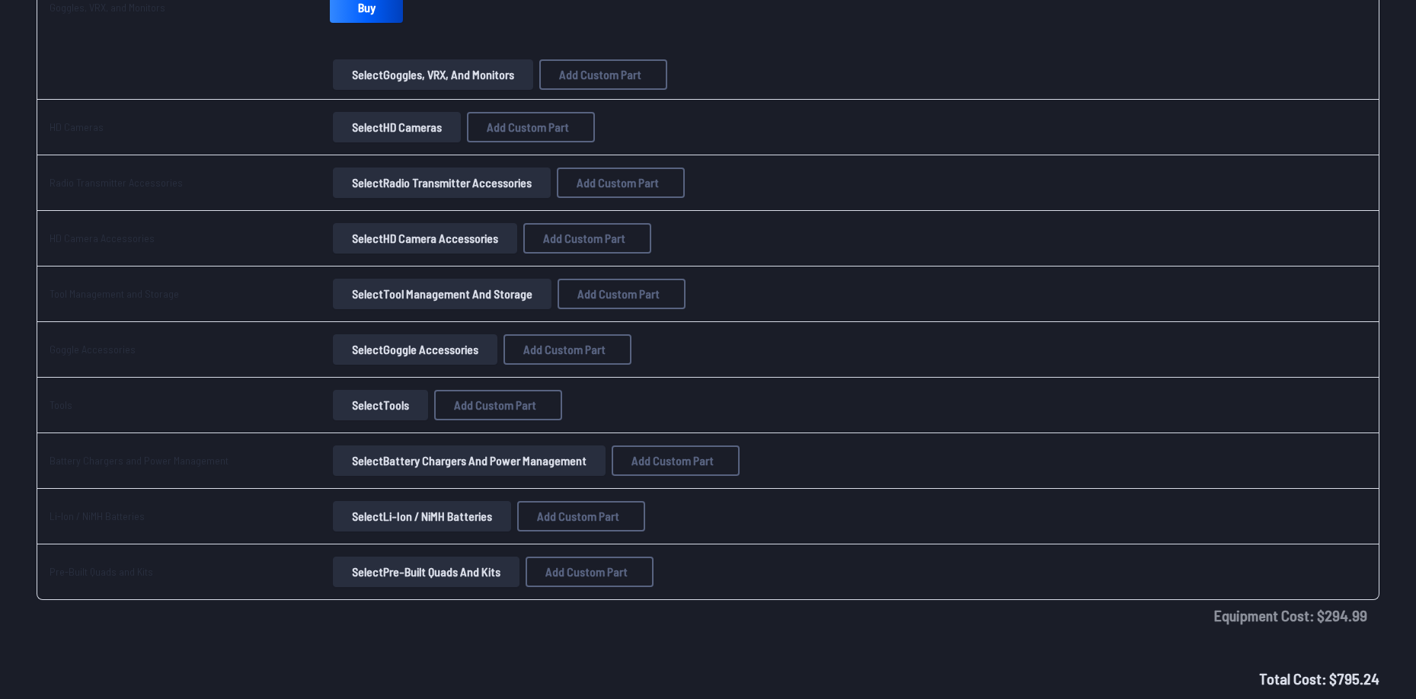
click at [422, 457] on button "Select Battery Chargers and Power Management" at bounding box center [469, 461] width 273 height 30
click at [441, 464] on button "Select Battery Chargers and Power Management" at bounding box center [469, 461] width 273 height 30
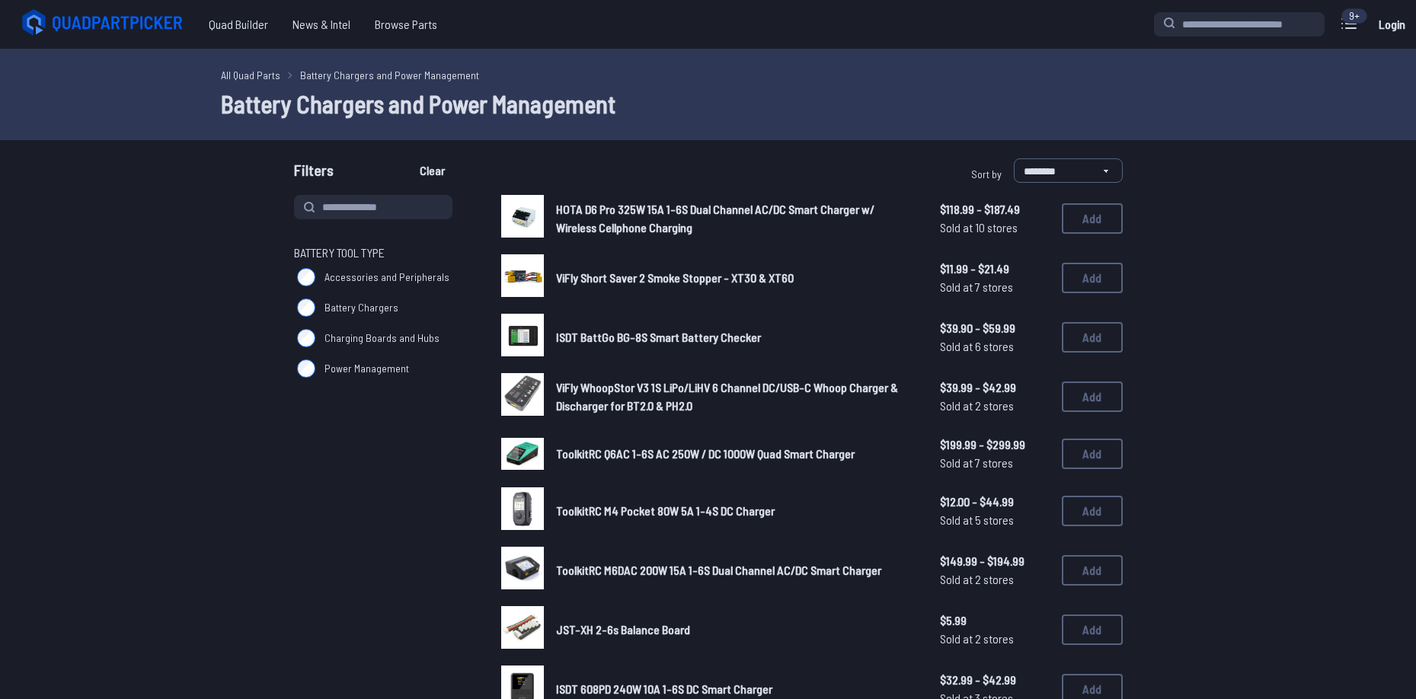
click at [371, 306] on span "Battery Chargers" at bounding box center [362, 307] width 74 height 15
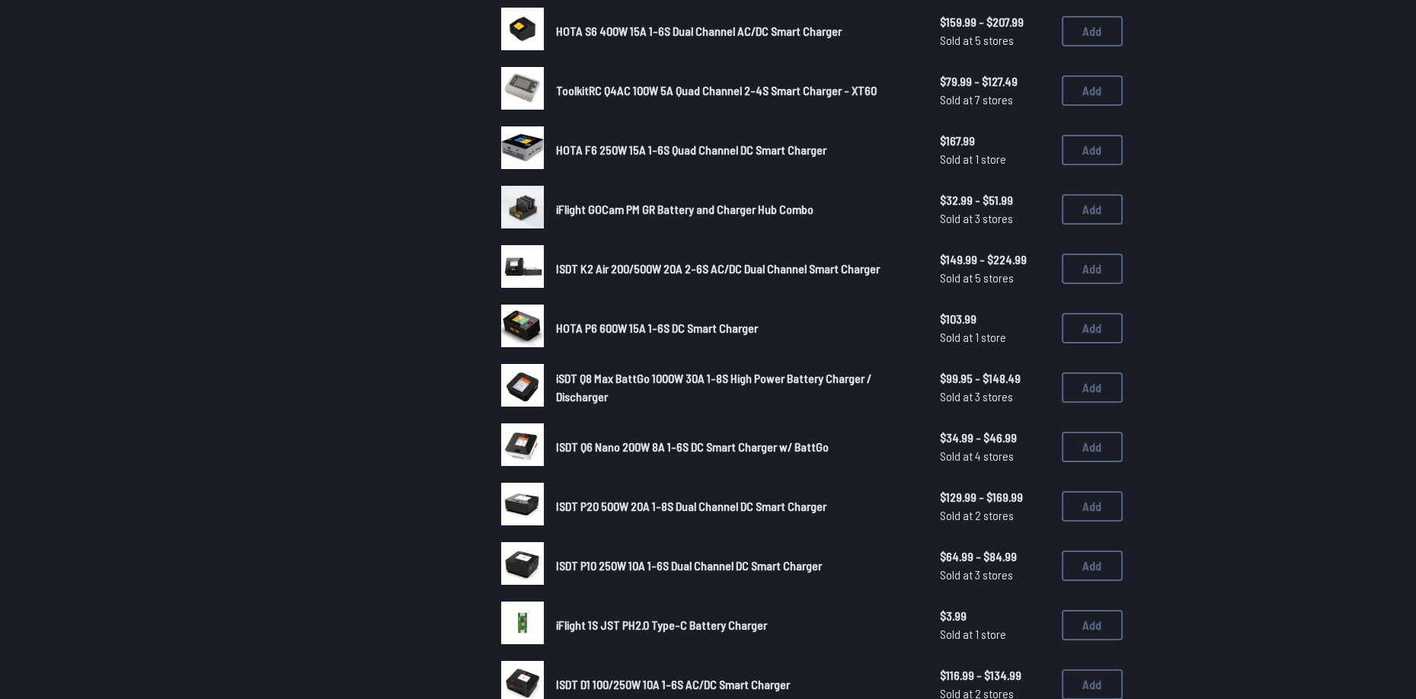
scroll to position [686, 0]
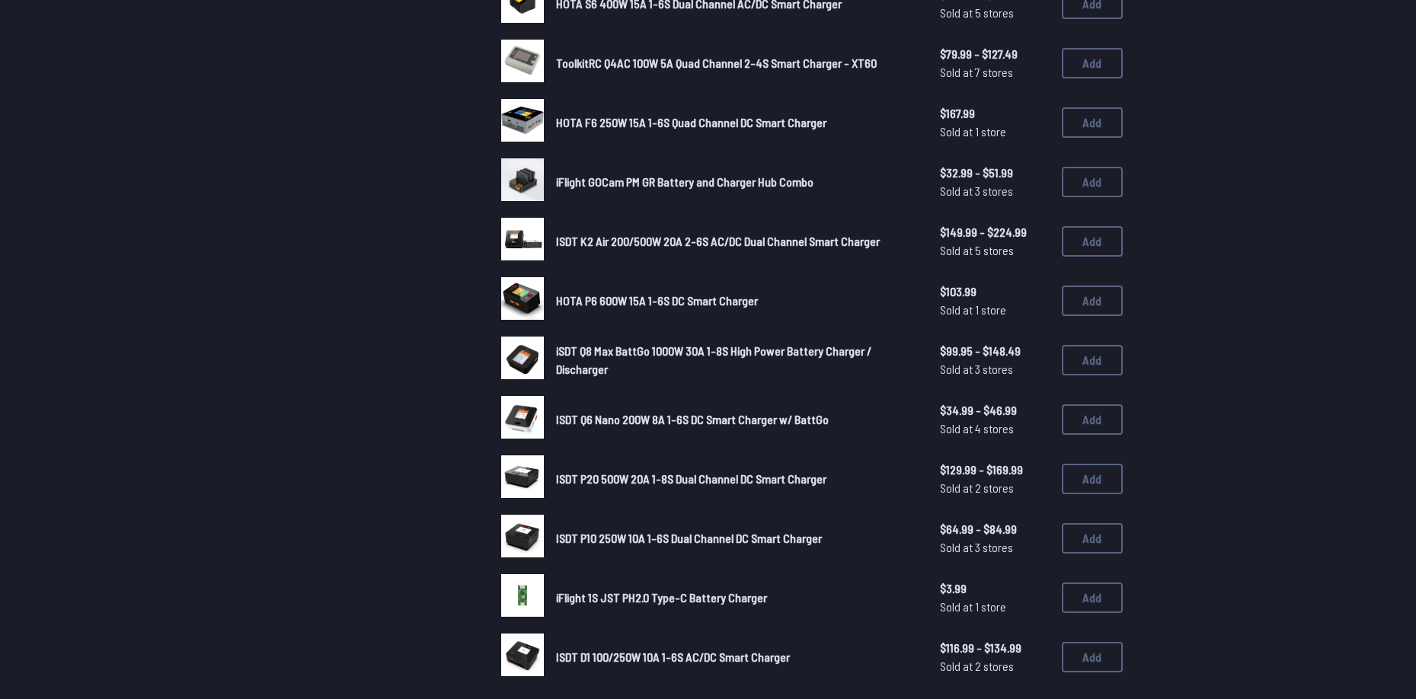
click at [805, 536] on span "ISDT P10 250W 10A 1-6S Dual Channel DC Smart Charger" at bounding box center [689, 538] width 266 height 14
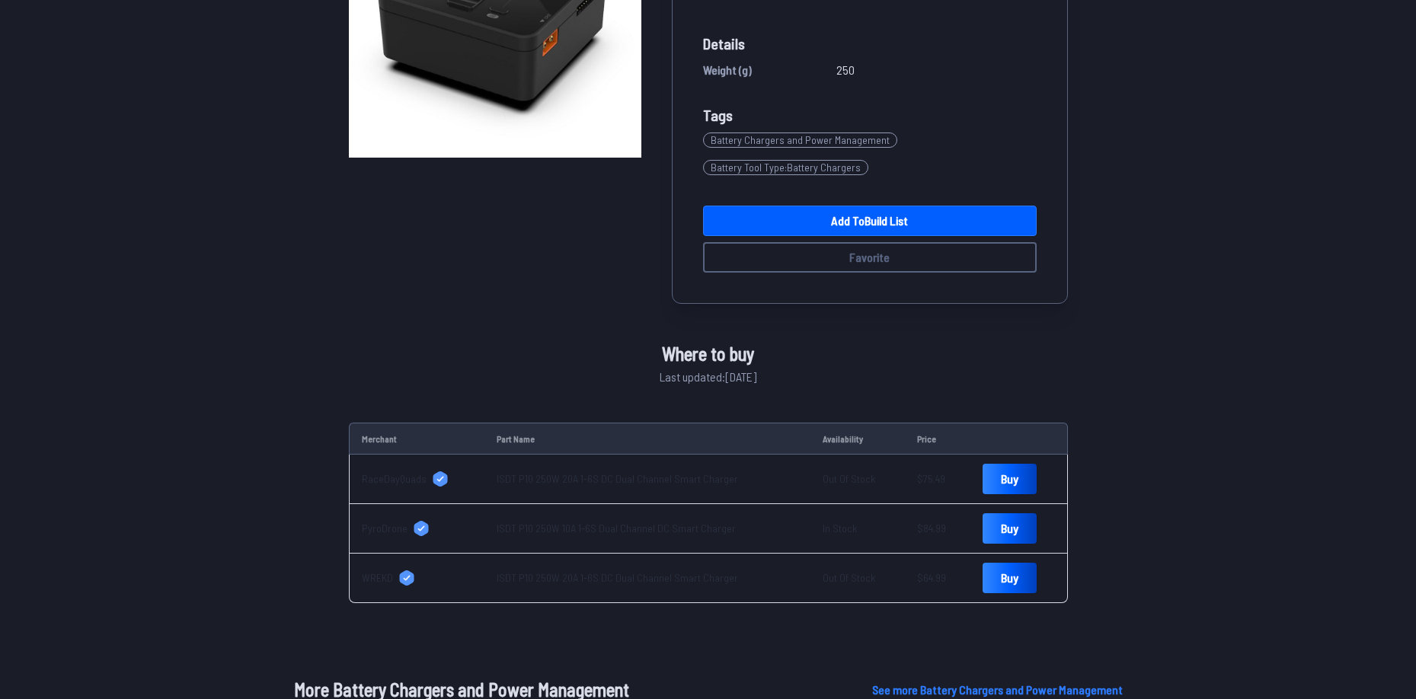
scroll to position [381, 0]
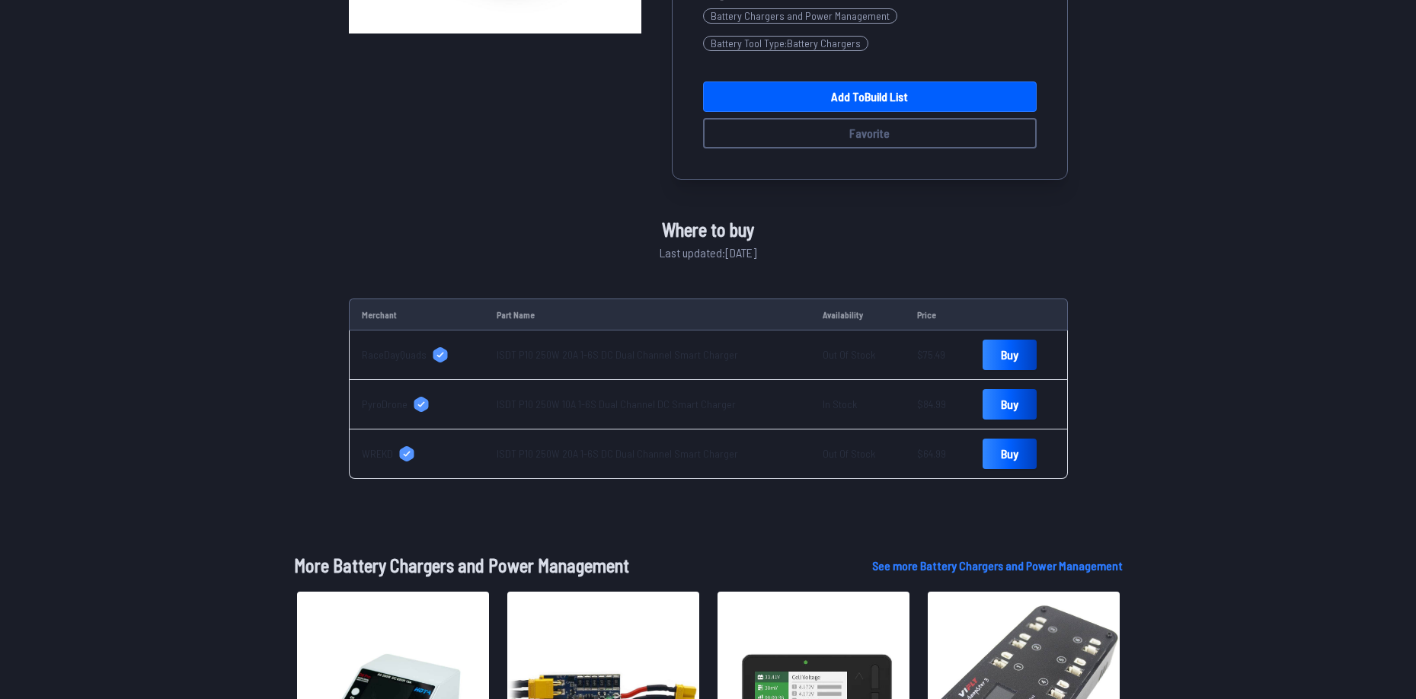
click at [984, 471] on td "Buy" at bounding box center [1020, 455] width 98 height 50
click at [994, 456] on link "Buy" at bounding box center [1010, 454] width 54 height 30
click at [994, 394] on link "Buy" at bounding box center [1010, 404] width 54 height 30
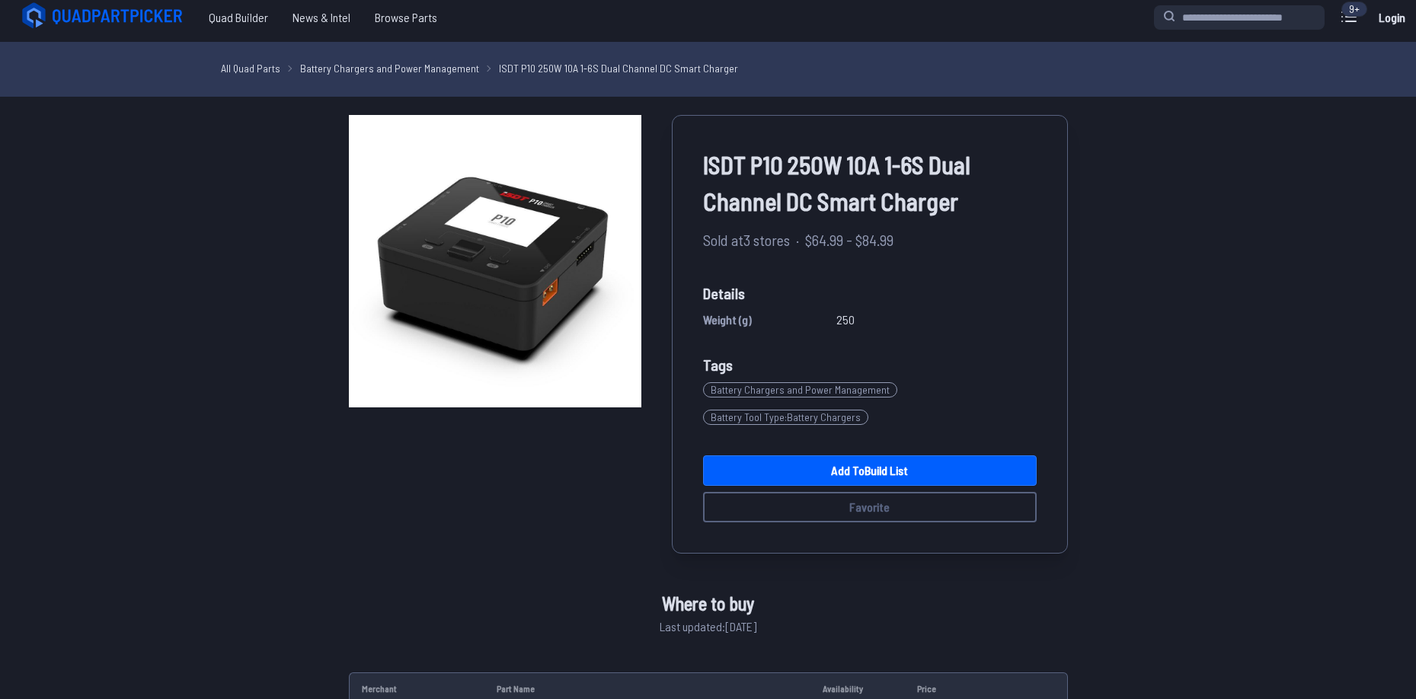
scroll to position [0, 0]
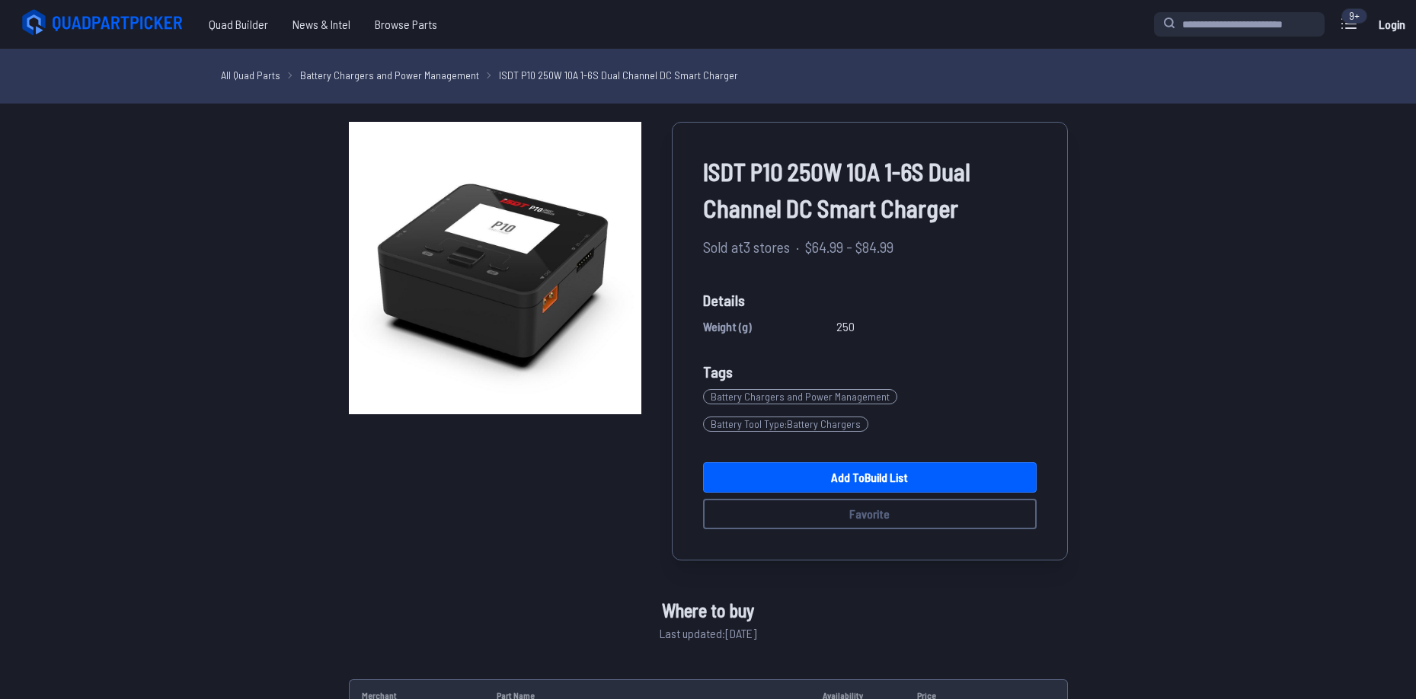
drag, startPoint x: 286, startPoint y: 130, endPoint x: 291, endPoint y: 145, distance: 15.4
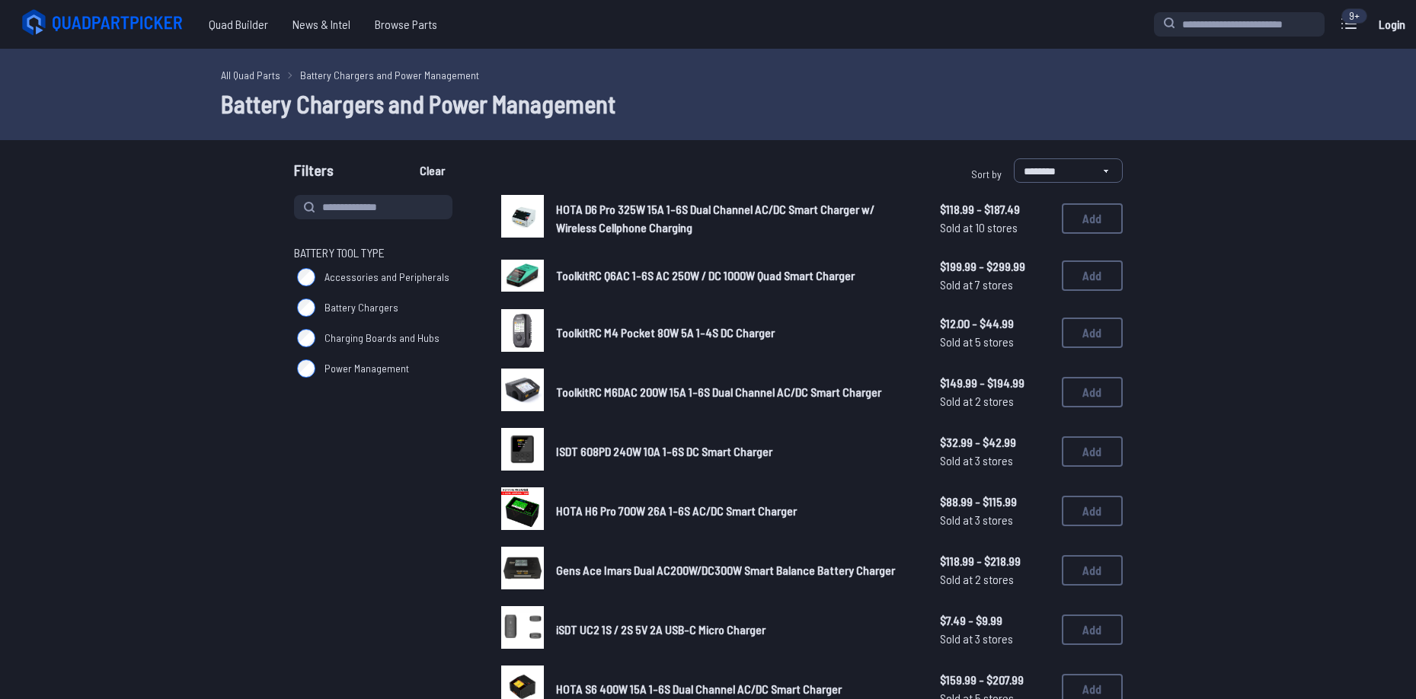
click at [680, 219] on link "HOTA D6 Pro 325W 15A 1-6S Dual Channel AC/DC Smart Charger w/ Wireless Cellphon…" at bounding box center [736, 218] width 360 height 37
click at [990, 225] on span "Sold at 10 stores" at bounding box center [995, 228] width 110 height 18
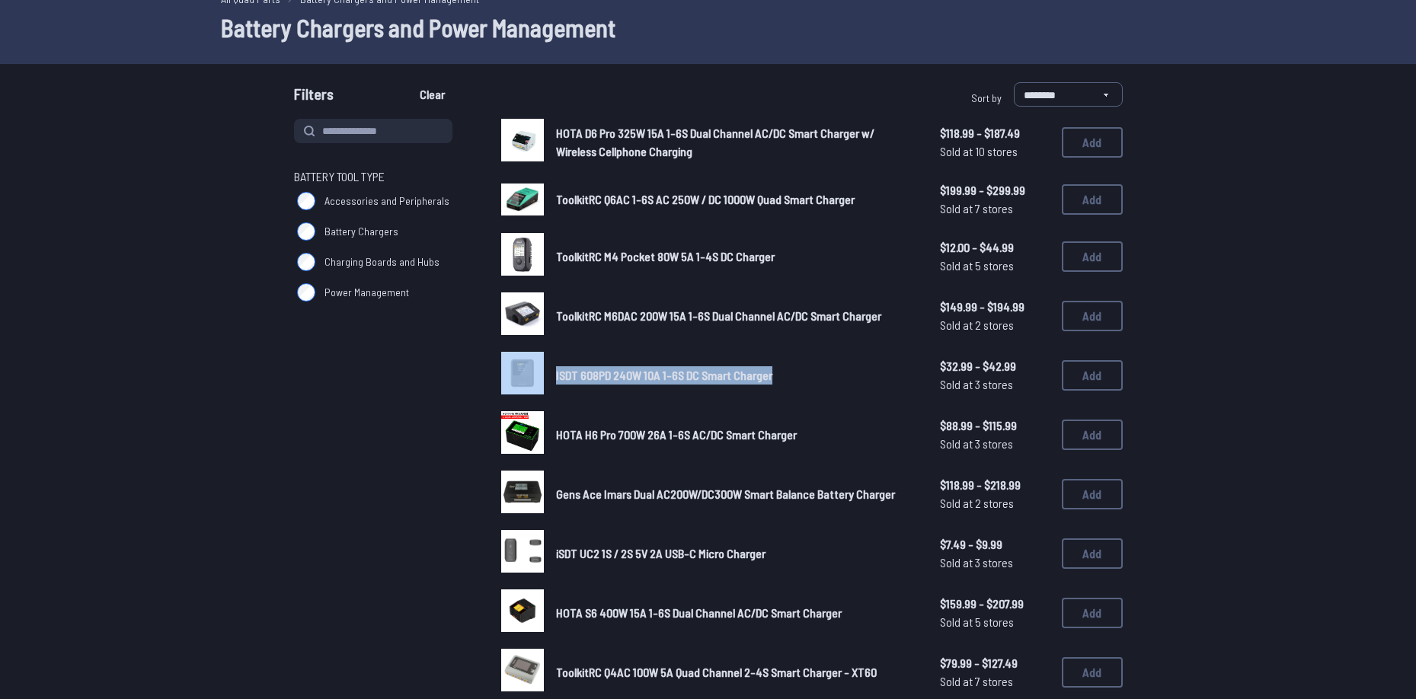
drag, startPoint x: 801, startPoint y: 369, endPoint x: 543, endPoint y: 370, distance: 257.5
copy div "ISDT 608PD 240W 10A 1-6S DC Smart Charger"
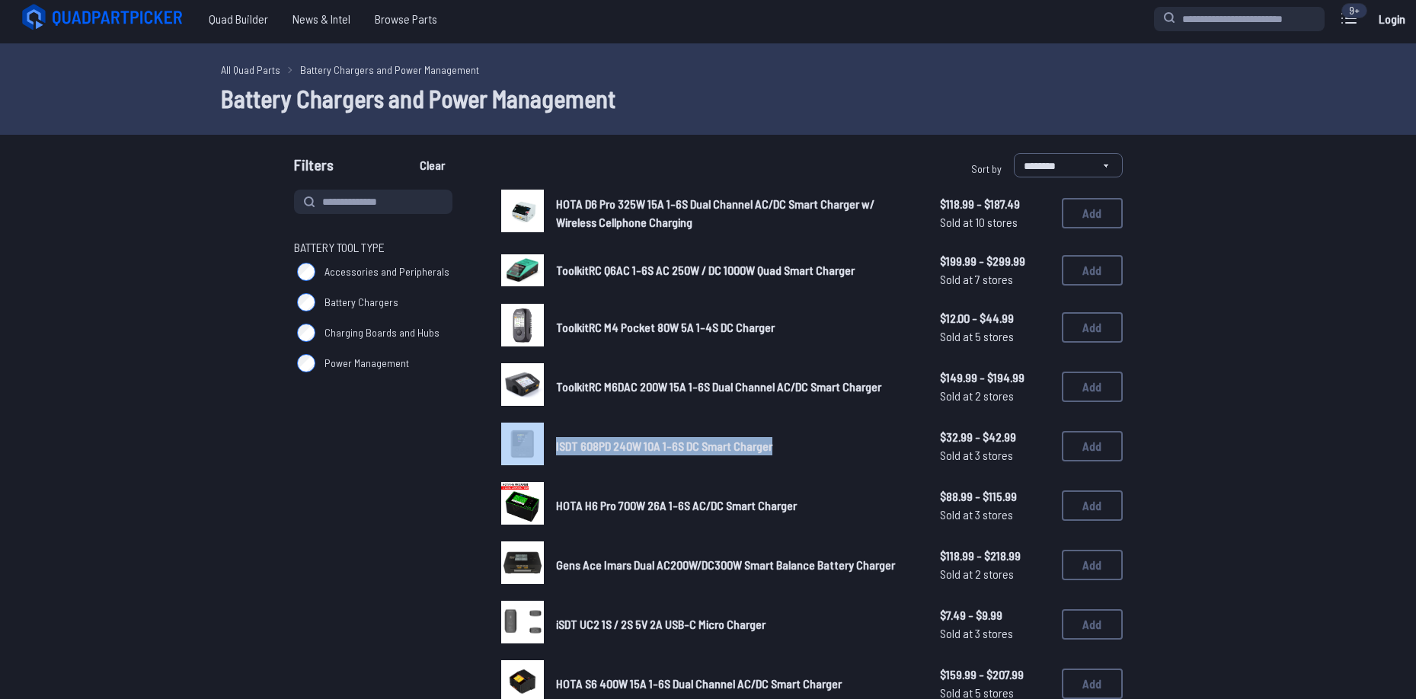
scroll to position [0, 0]
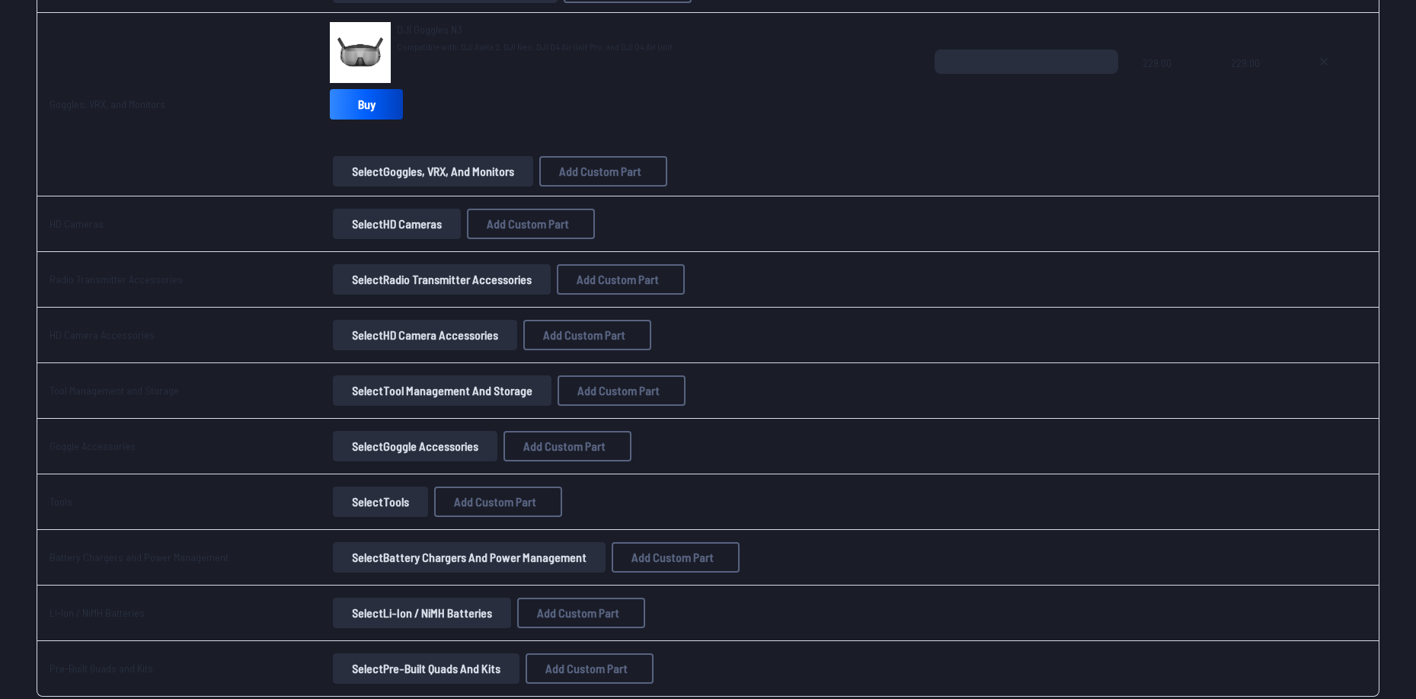
scroll to position [2317, 0]
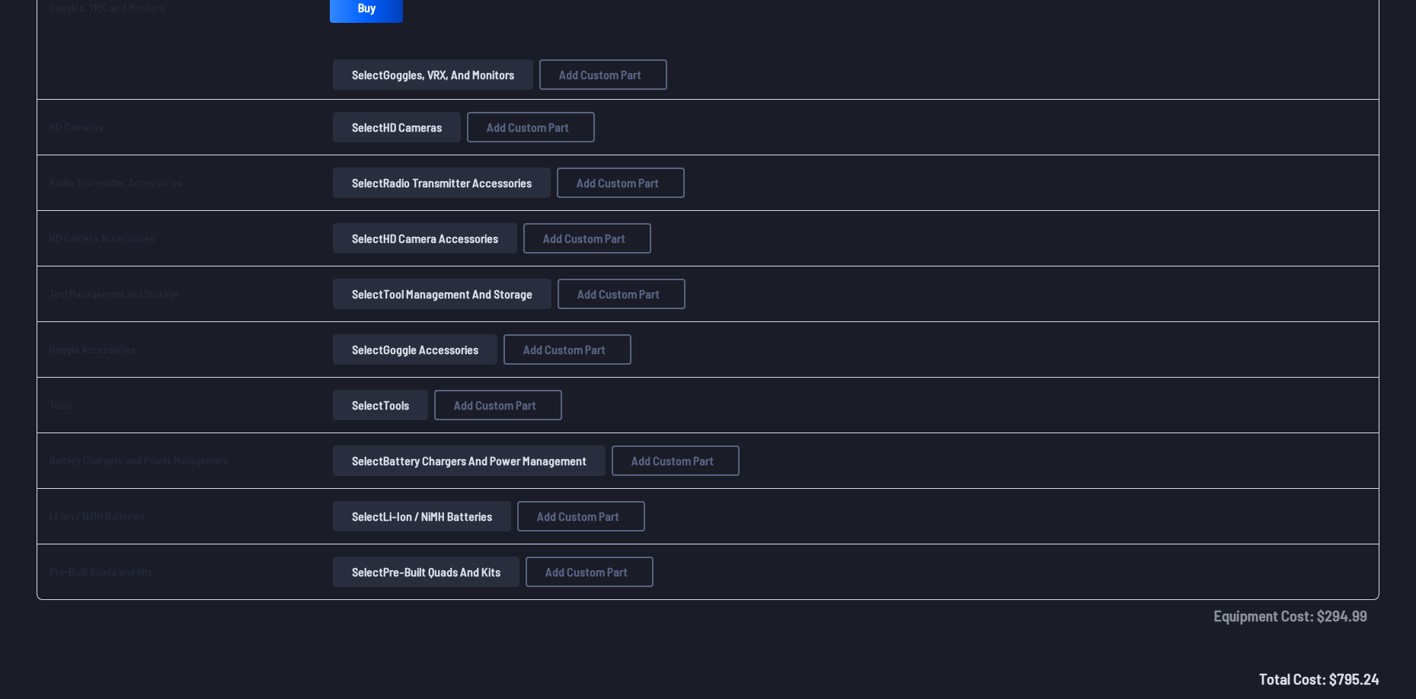
click at [381, 453] on button "Select Battery Chargers and Power Management" at bounding box center [469, 461] width 273 height 30
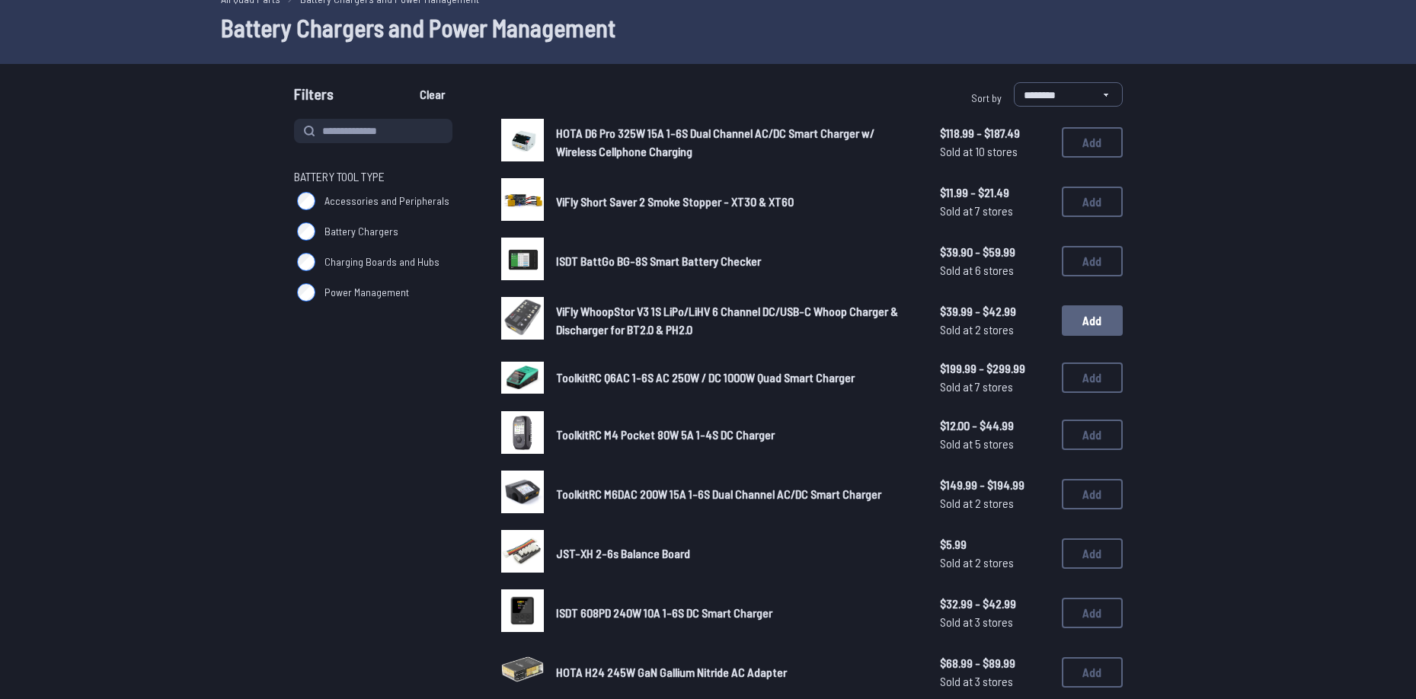
scroll to position [152, 0]
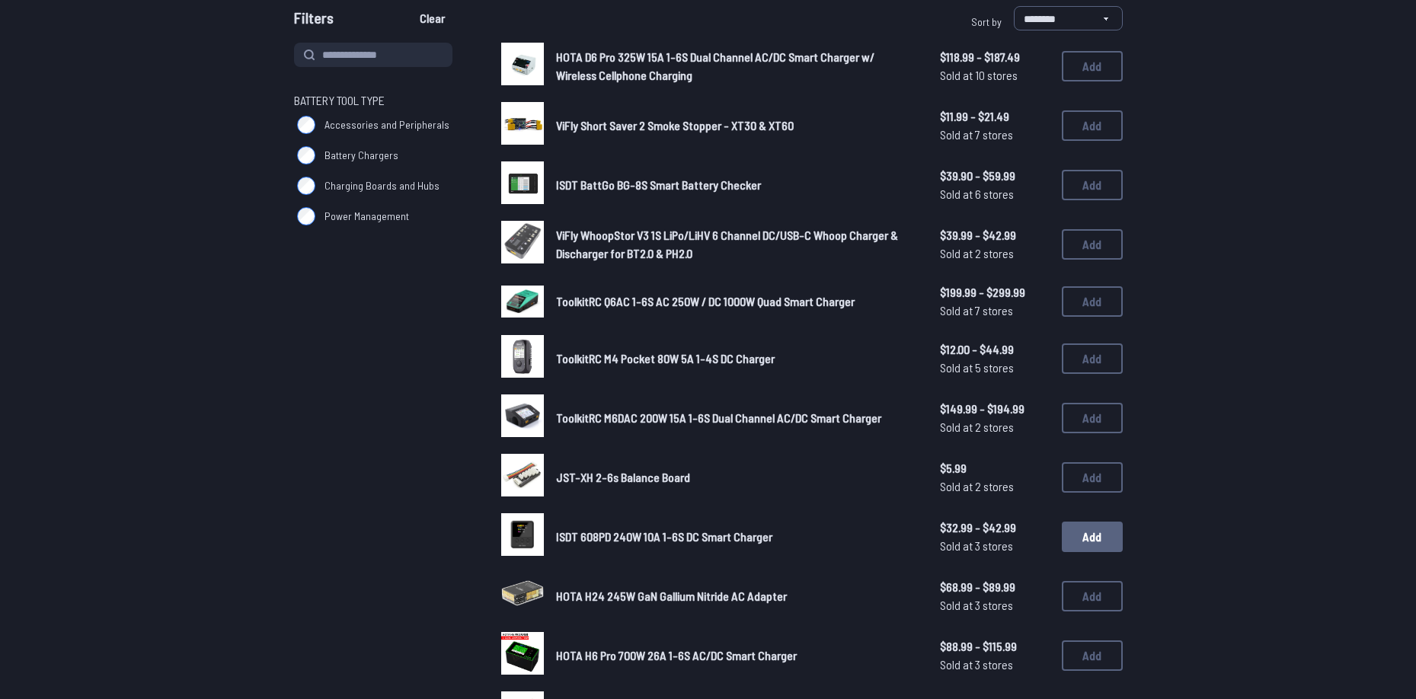
click at [1087, 528] on button "Add" at bounding box center [1092, 537] width 61 height 30
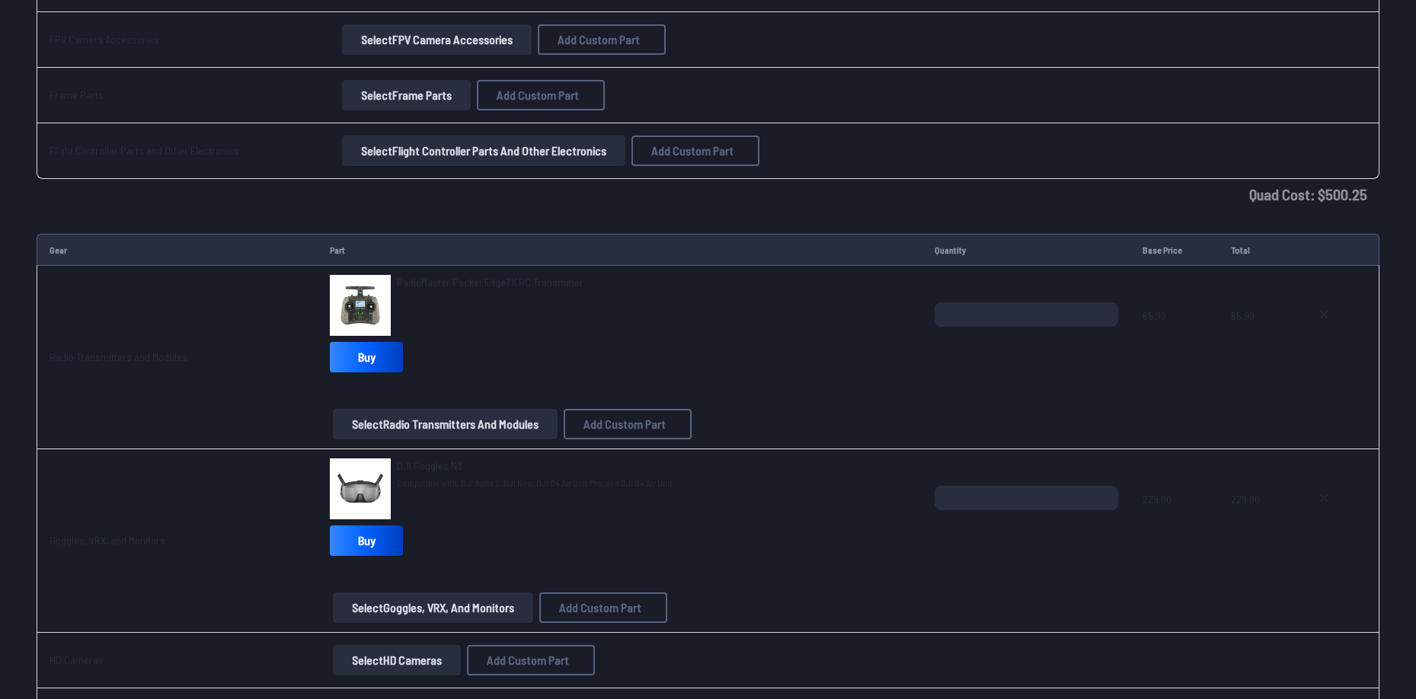
scroll to position [1936, 0]
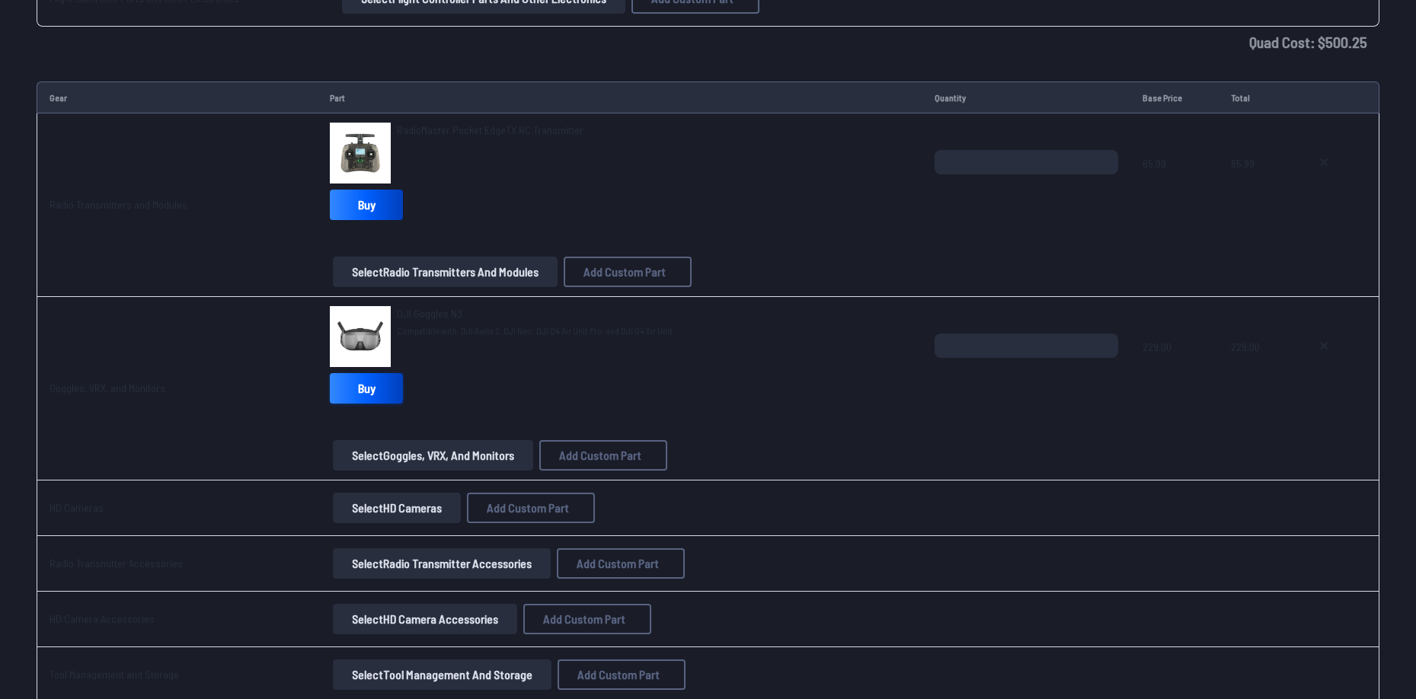
click at [344, 389] on link "Buy" at bounding box center [366, 388] width 73 height 30
click at [417, 311] on span "DJI Goggles N3" at bounding box center [430, 313] width 66 height 13
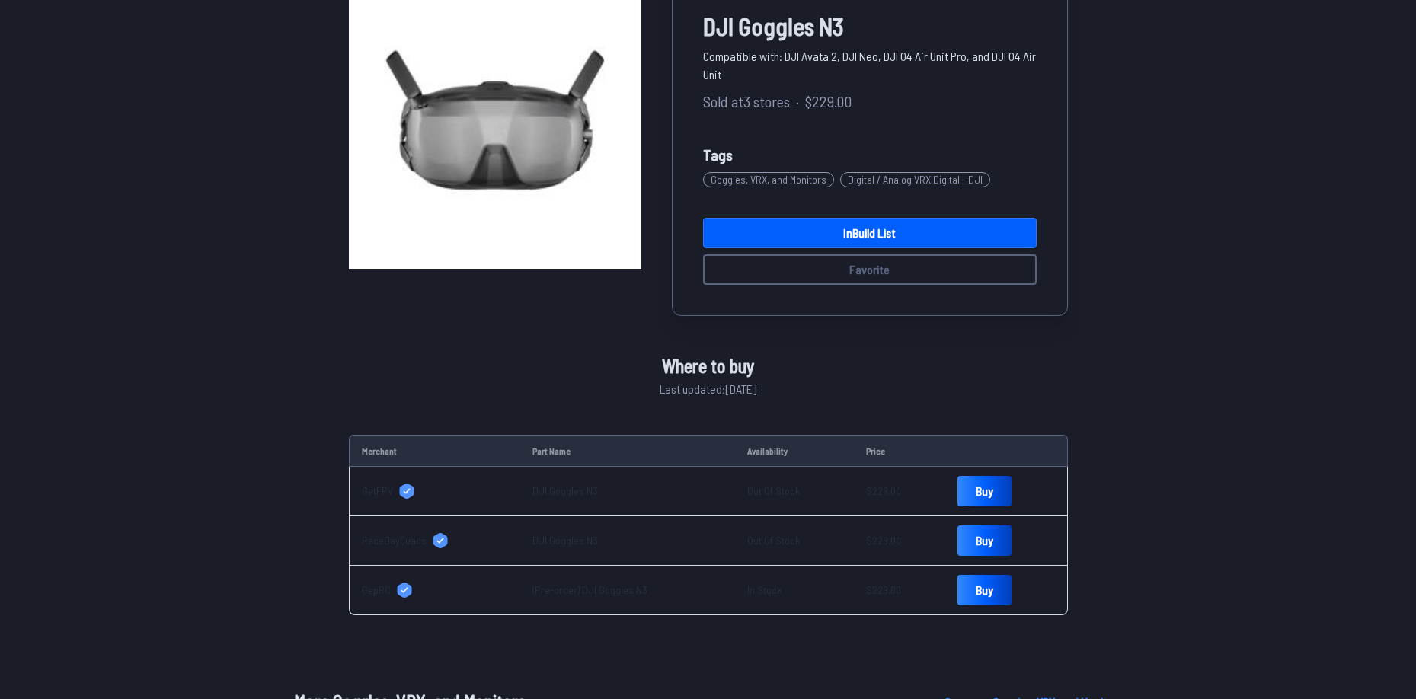
scroll to position [305, 0]
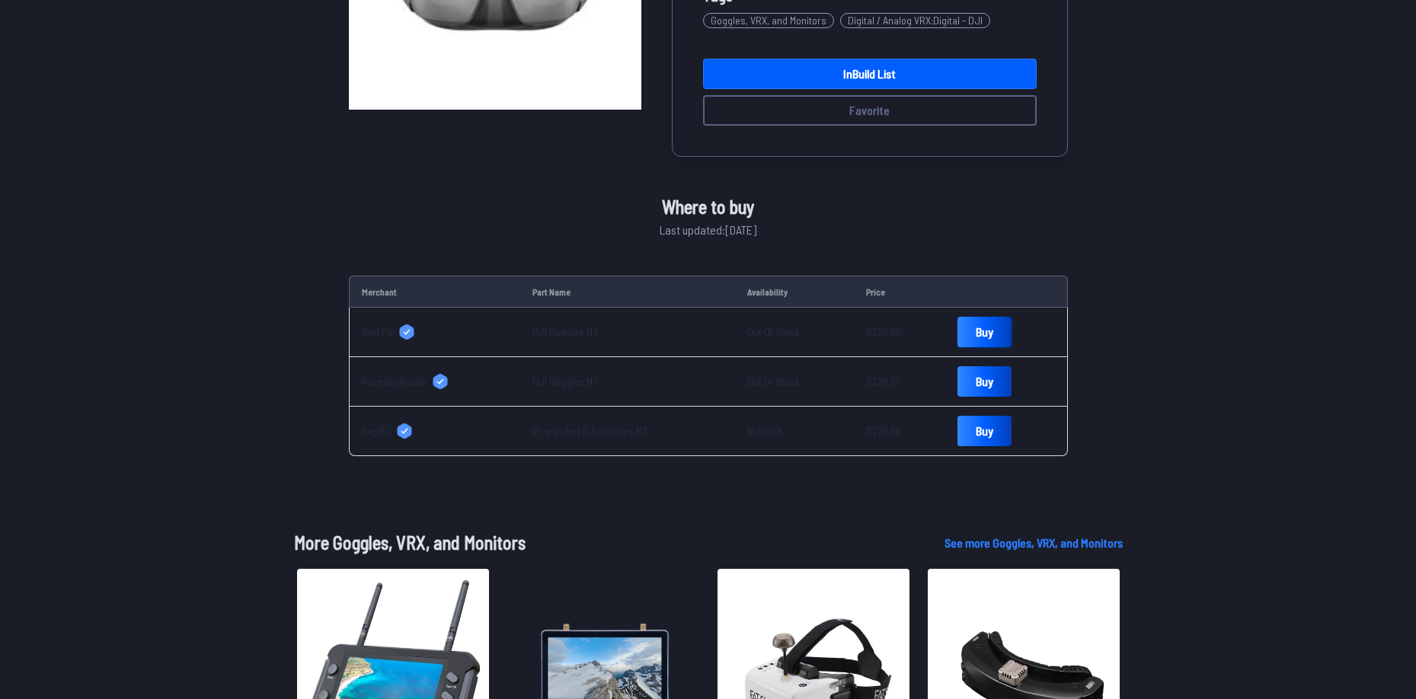
click at [969, 330] on link "Buy" at bounding box center [985, 332] width 54 height 30
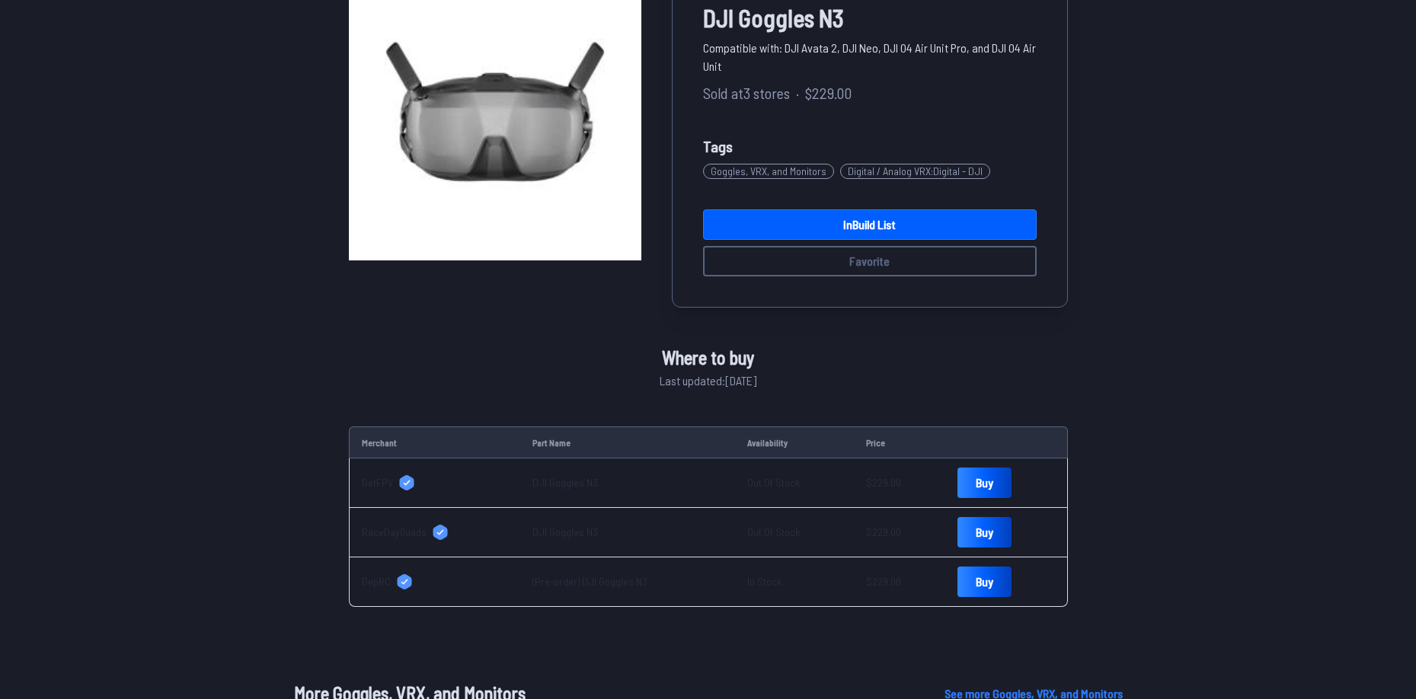
scroll to position [152, 0]
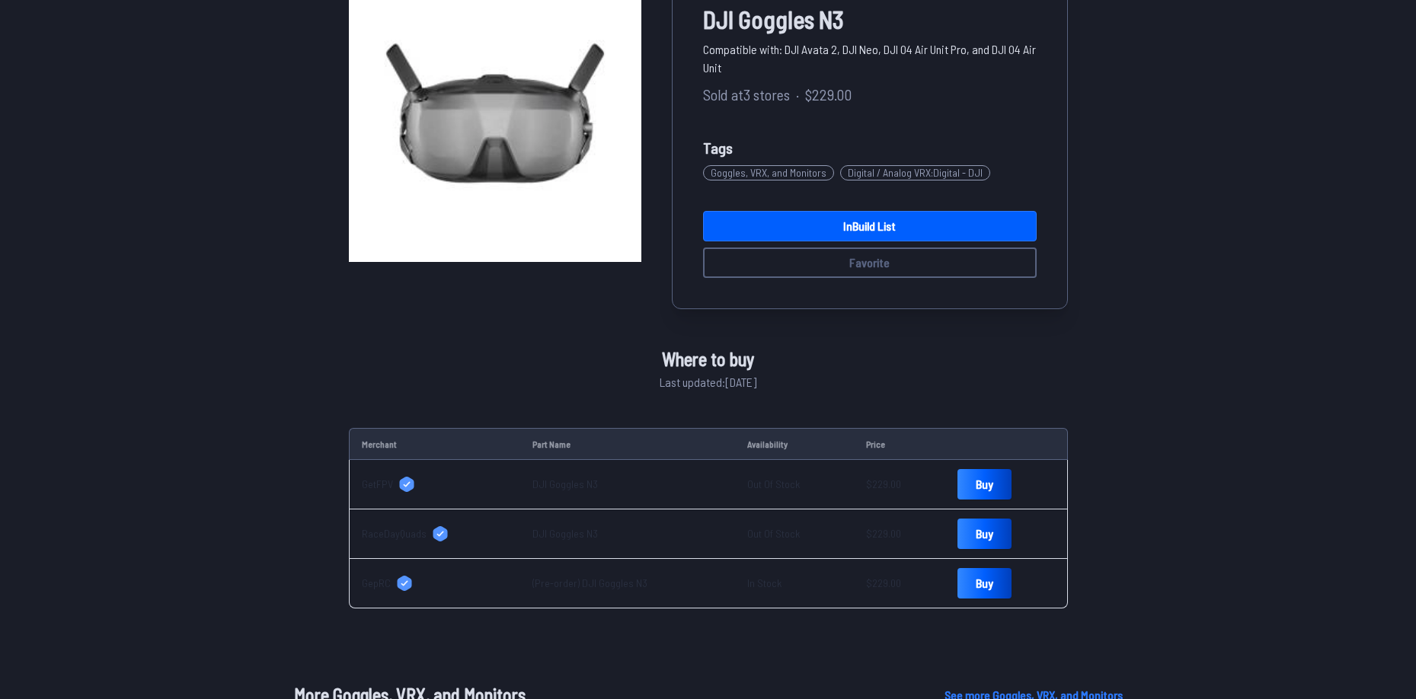
click at [440, 361] on div "DJI Goggles N3 Compatible with: DJI Avata 2, DJI Neo, DJI O4 Air Unit Pro, and …" at bounding box center [708, 289] width 719 height 639
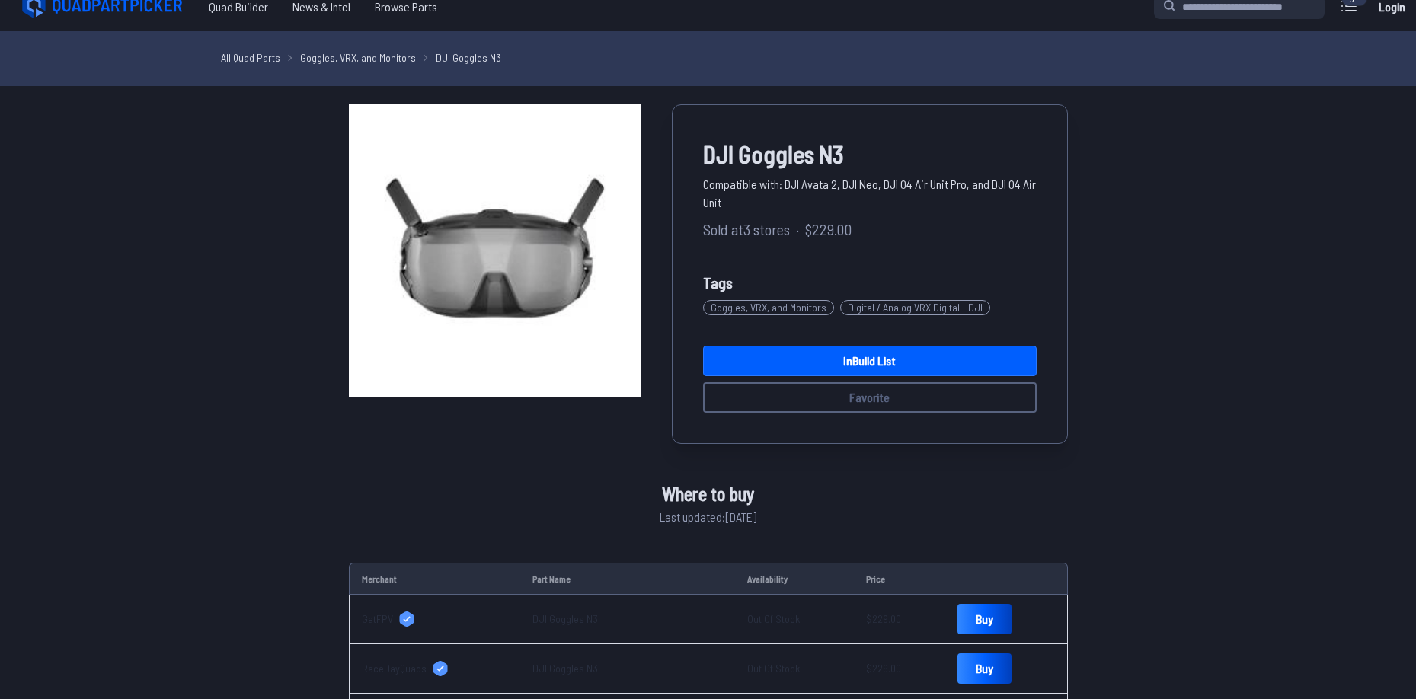
scroll to position [0, 0]
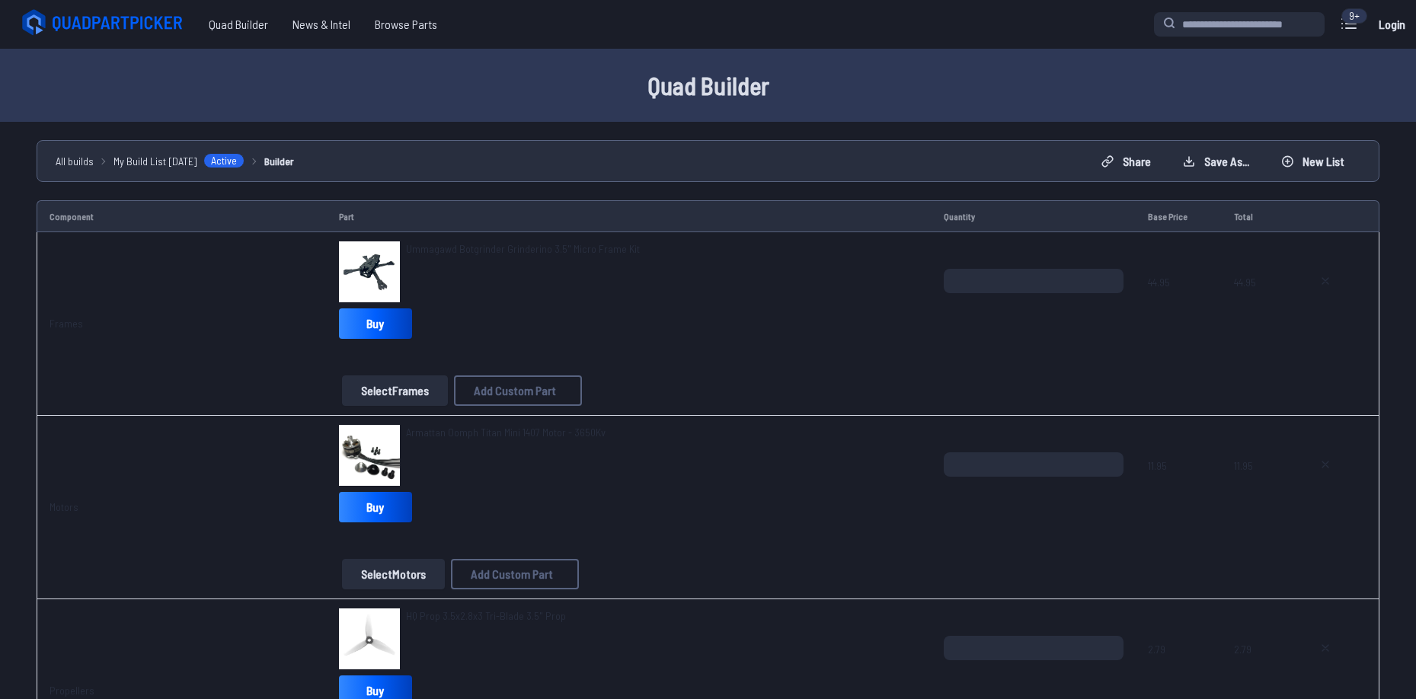
scroll to position [1936, 0]
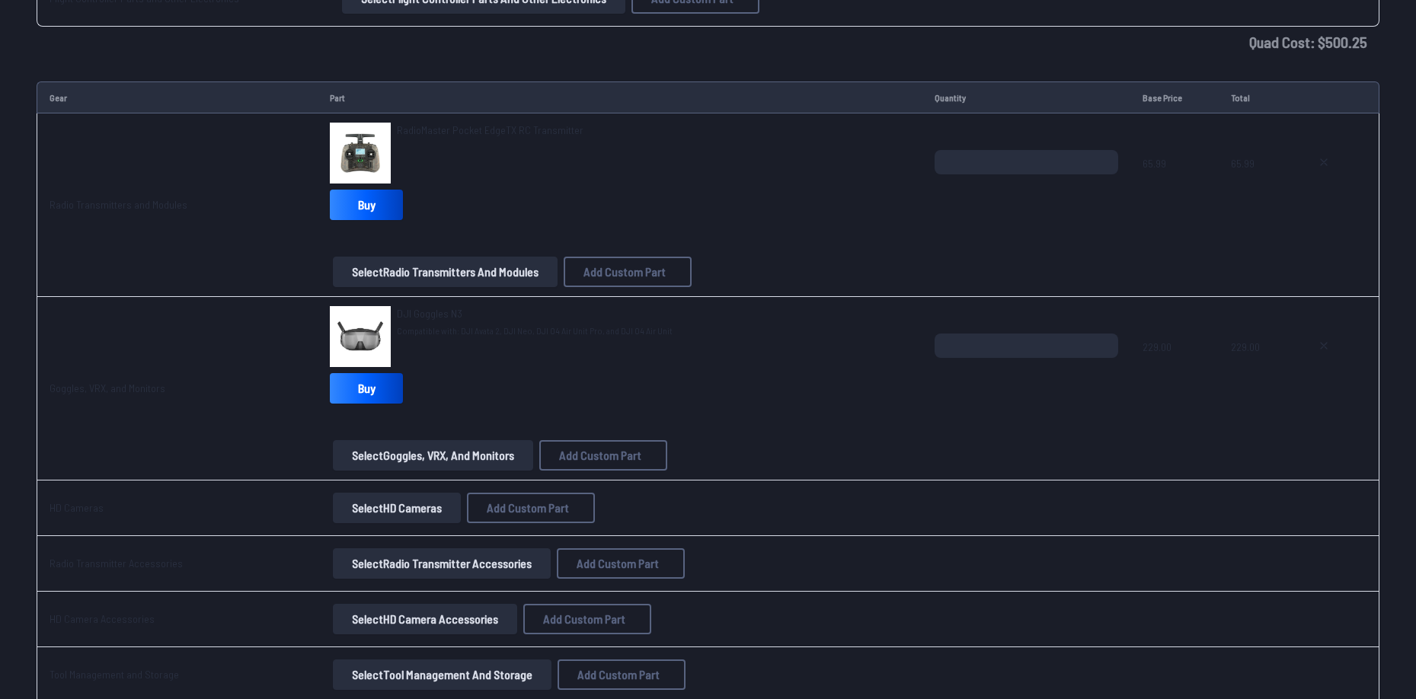
click at [426, 307] on span "DJI Goggles N3" at bounding box center [430, 313] width 66 height 13
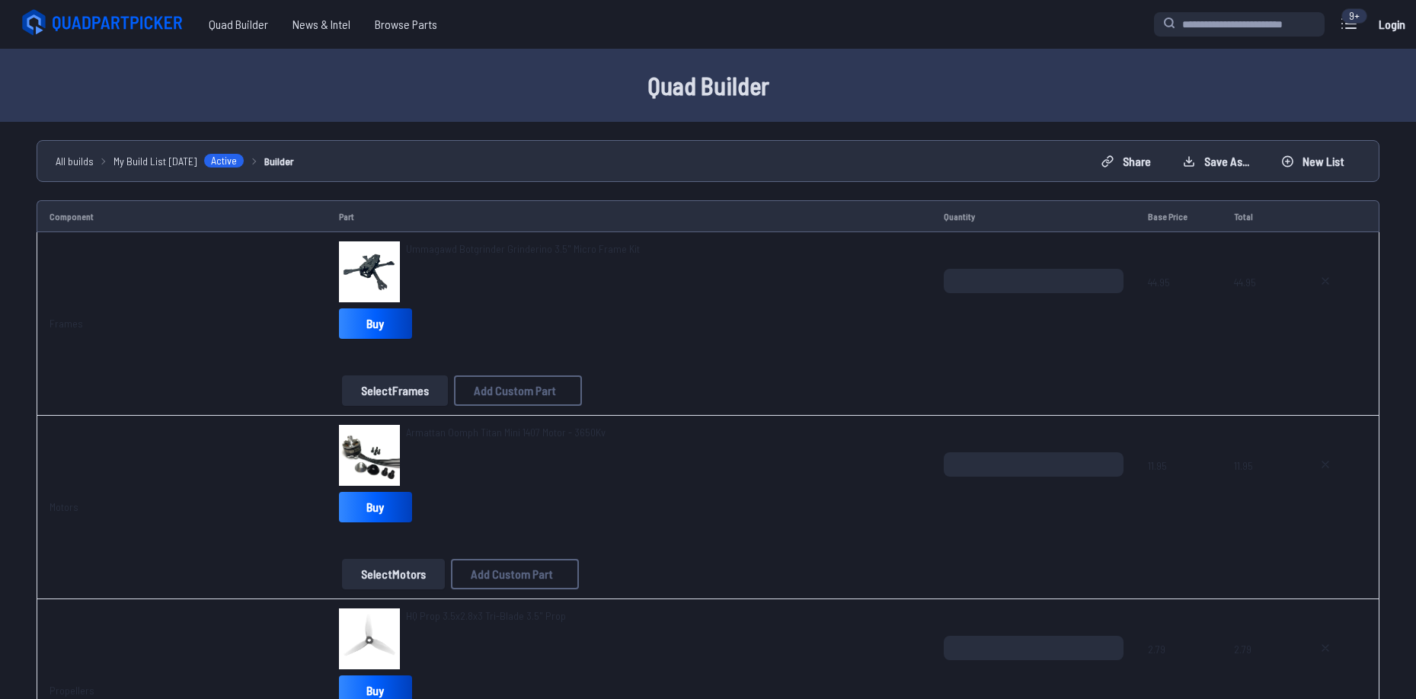
scroll to position [1936, 0]
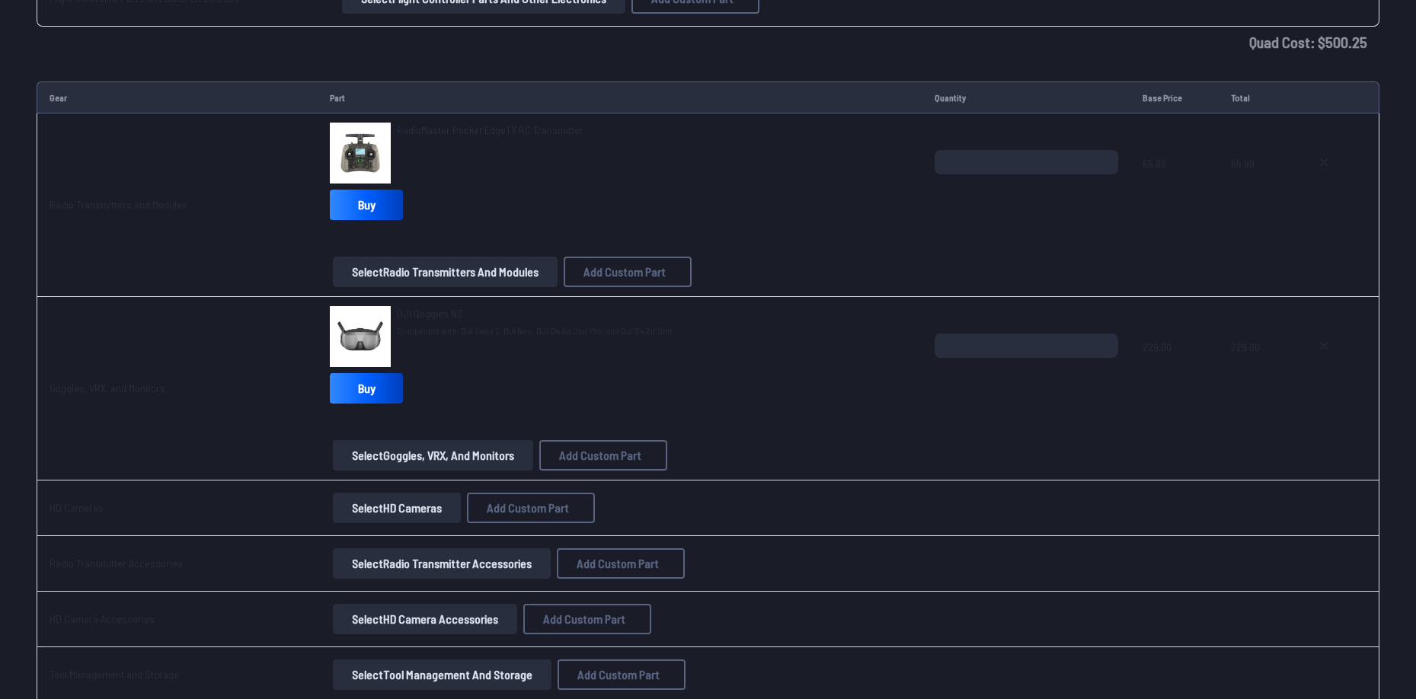
click at [458, 457] on button "Select Goggles, VRX, and Monitors" at bounding box center [433, 455] width 200 height 30
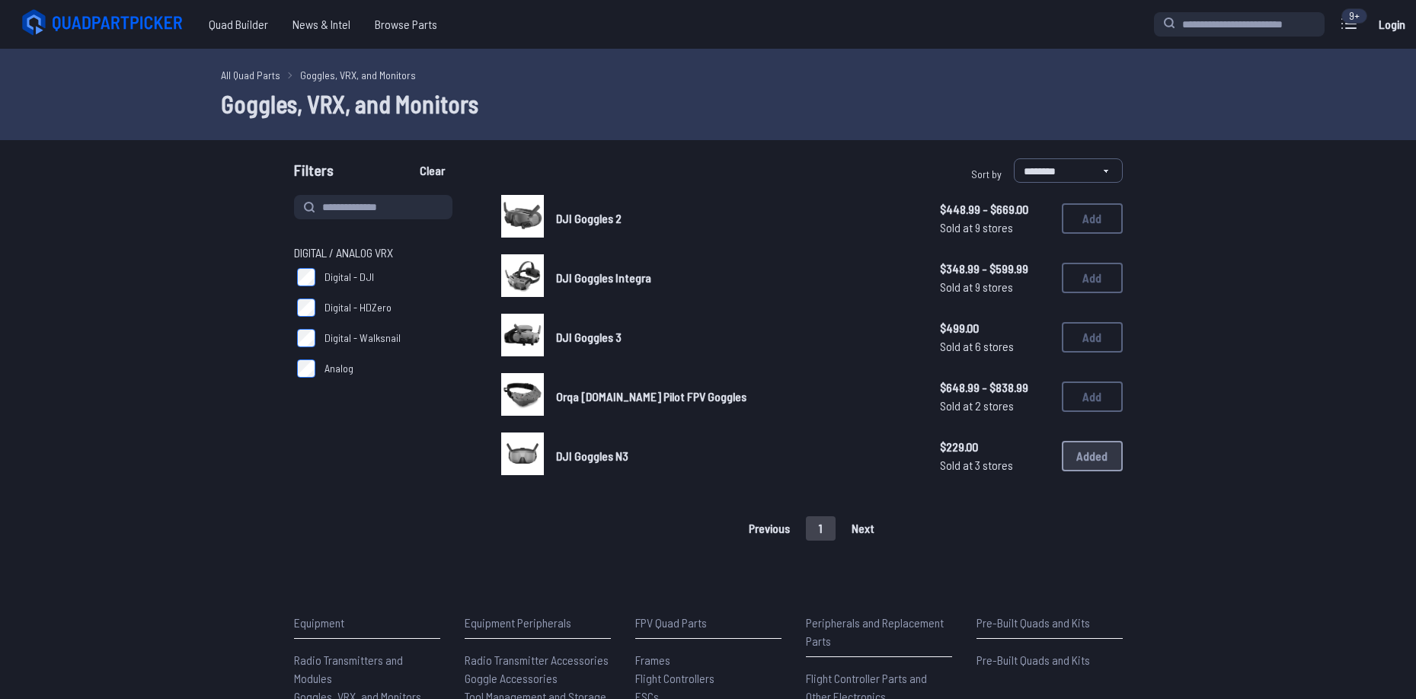
click at [593, 447] on link "DJI Goggles N3" at bounding box center [736, 456] width 360 height 18
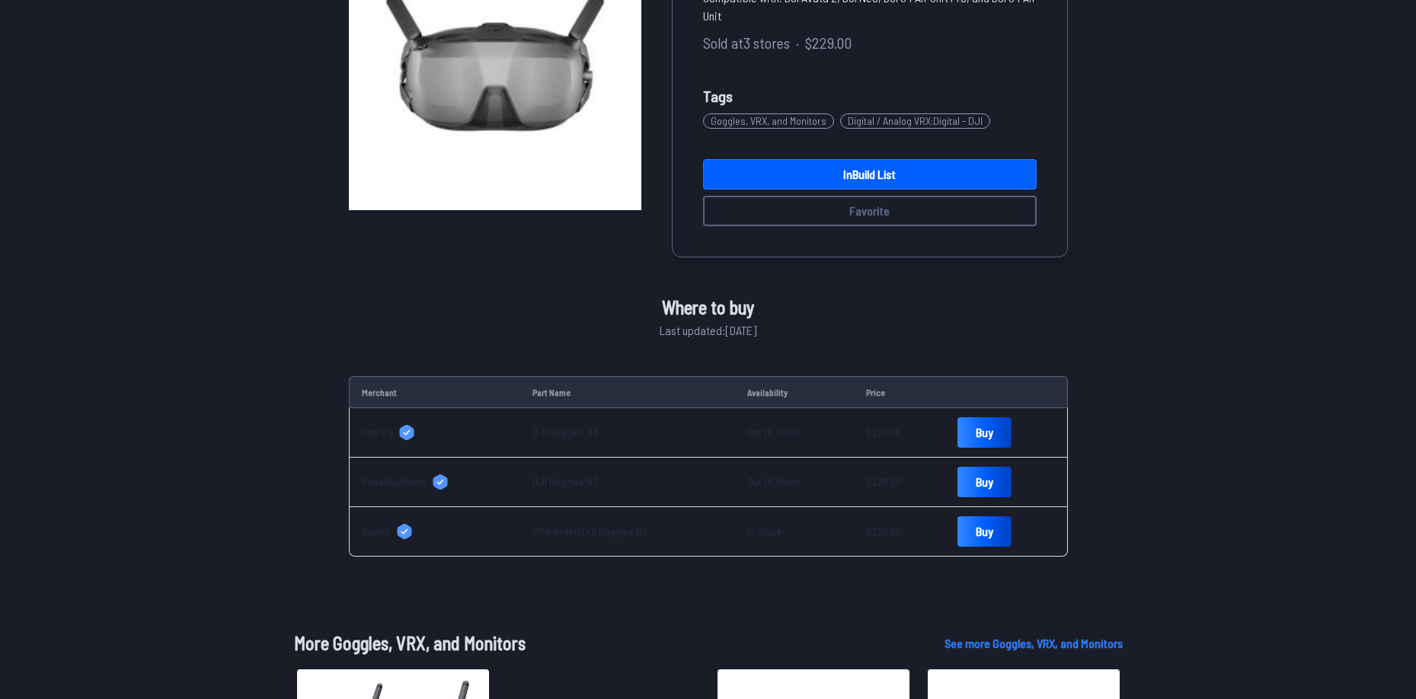
scroll to position [229, 0]
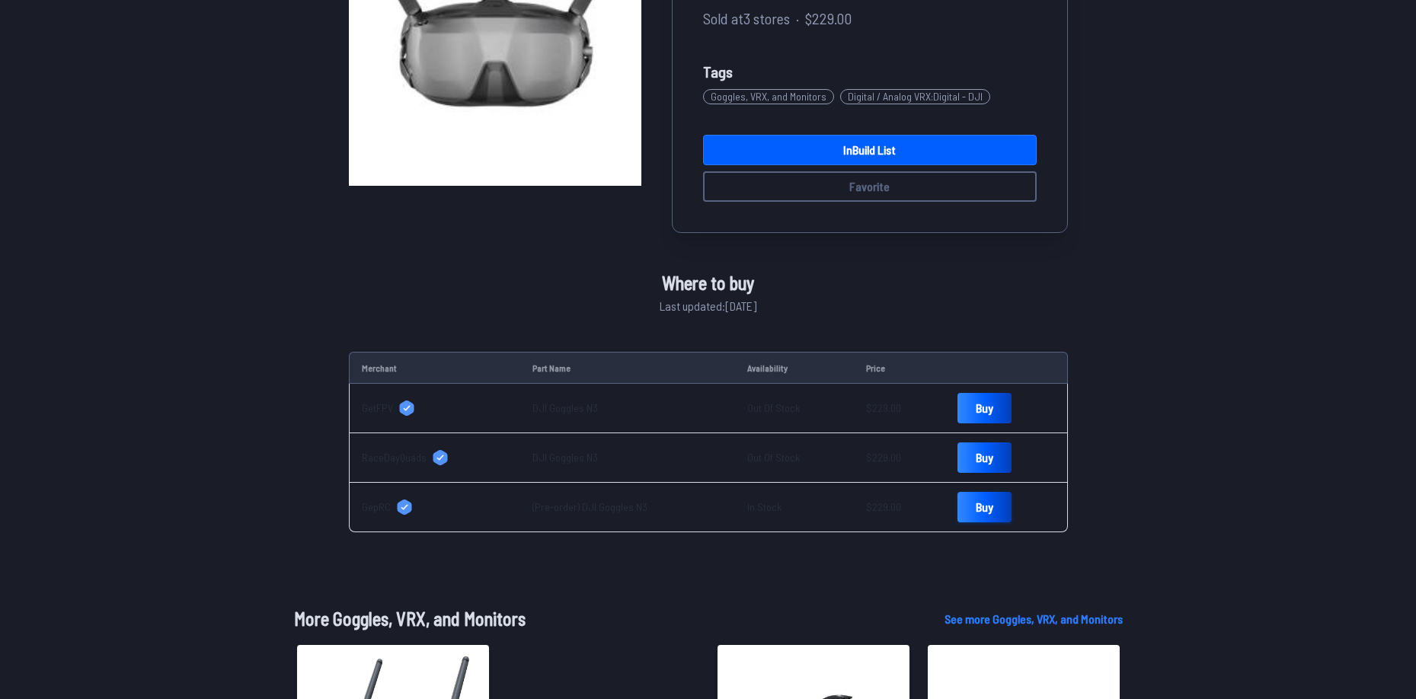
click at [988, 510] on link "Buy" at bounding box center [985, 507] width 54 height 30
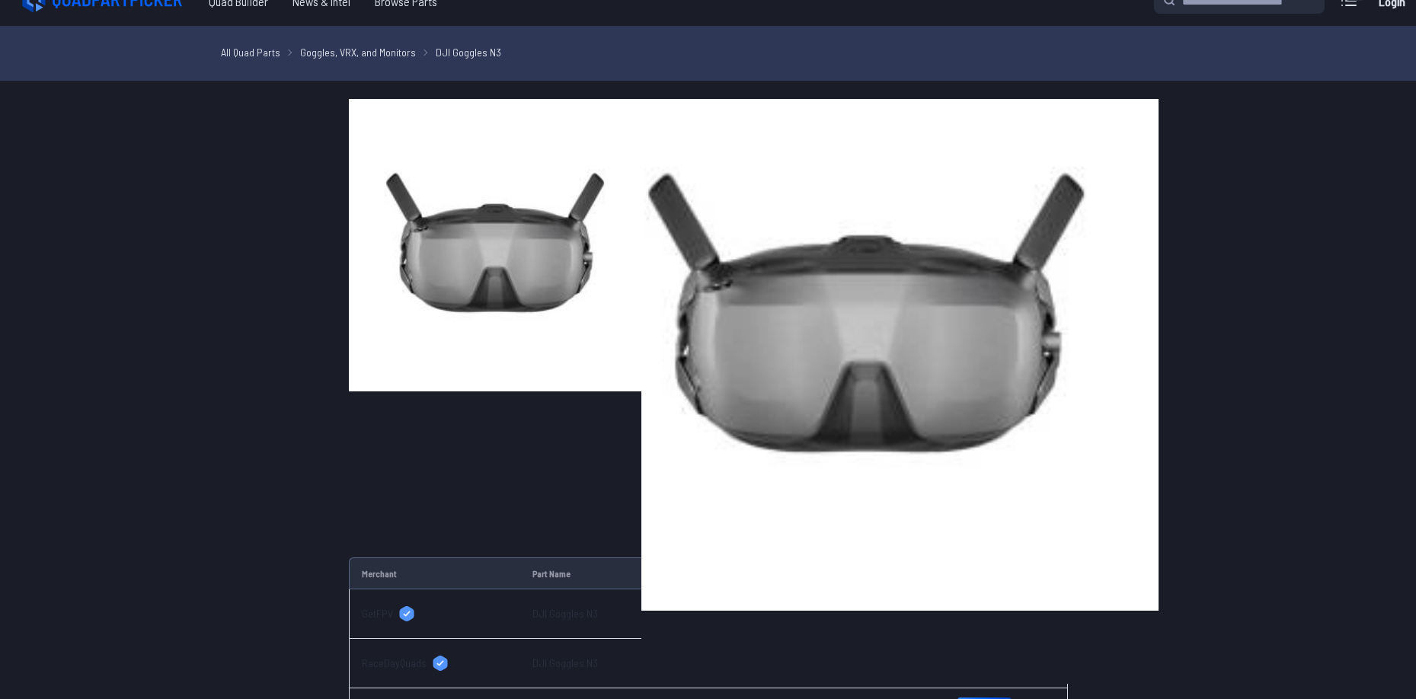
scroll to position [0, 0]
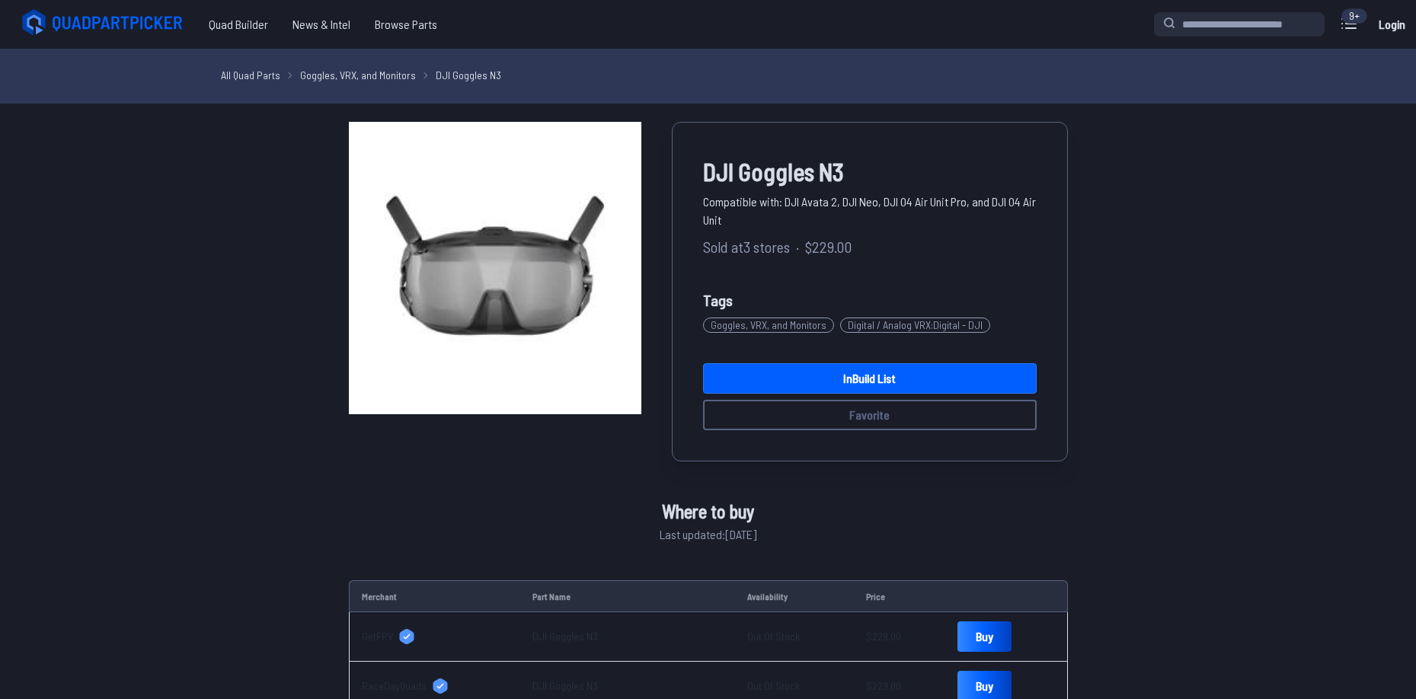
click at [222, 73] on link "All Quad Parts" at bounding box center [250, 75] width 59 height 16
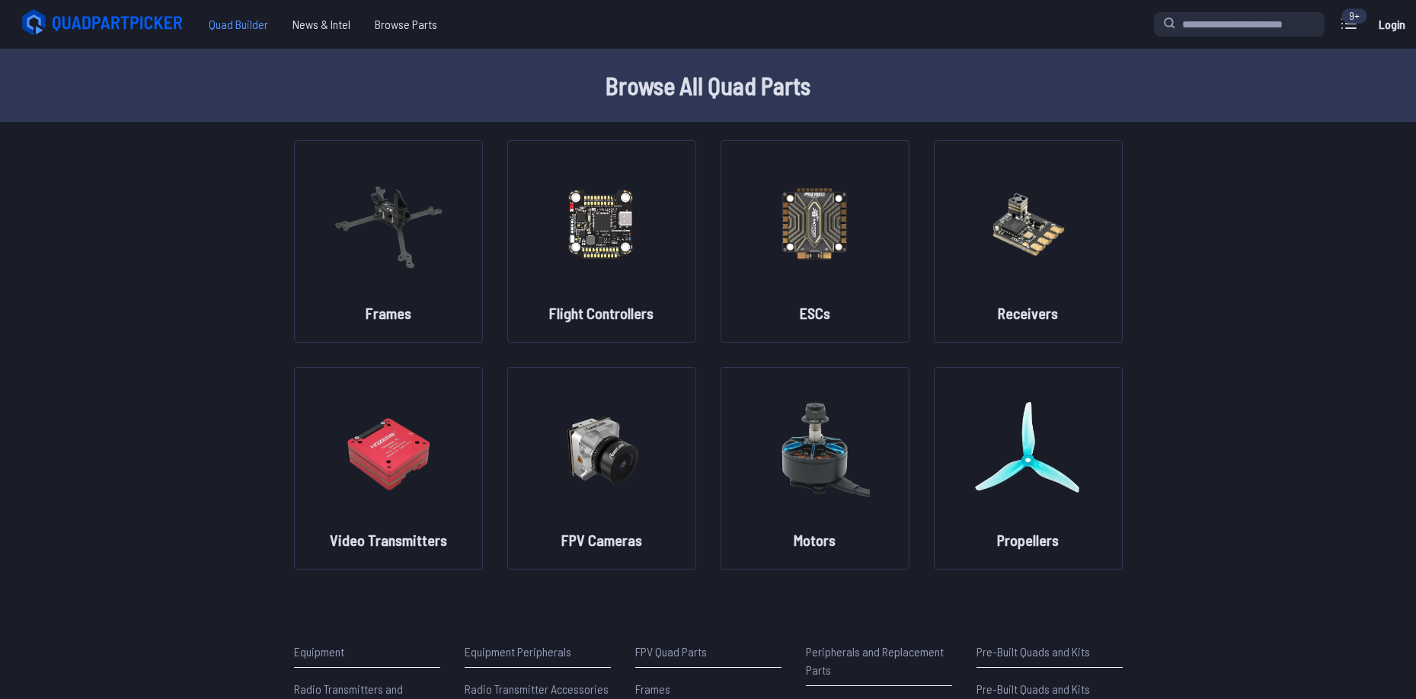
click at [262, 21] on span "Quad Builder" at bounding box center [239, 24] width 84 height 30
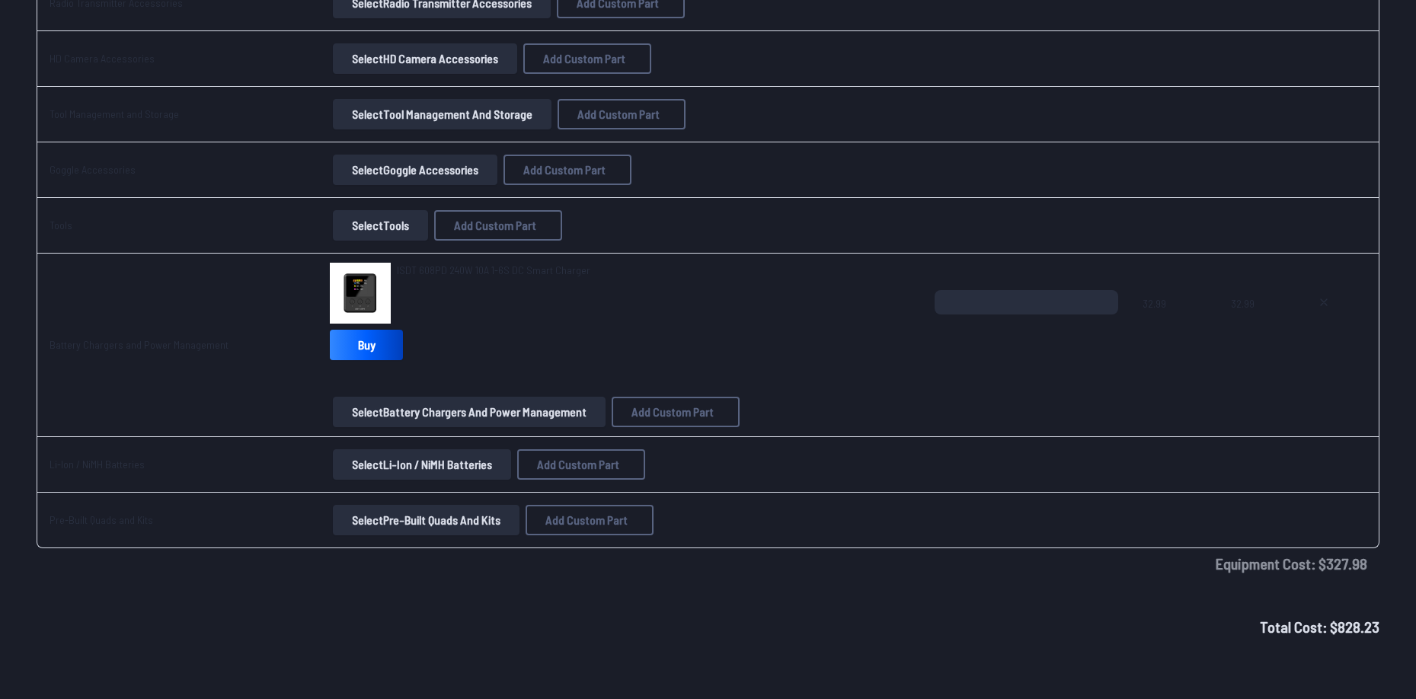
scroll to position [2469, 0]
